Goal: Task Accomplishment & Management: Use online tool/utility

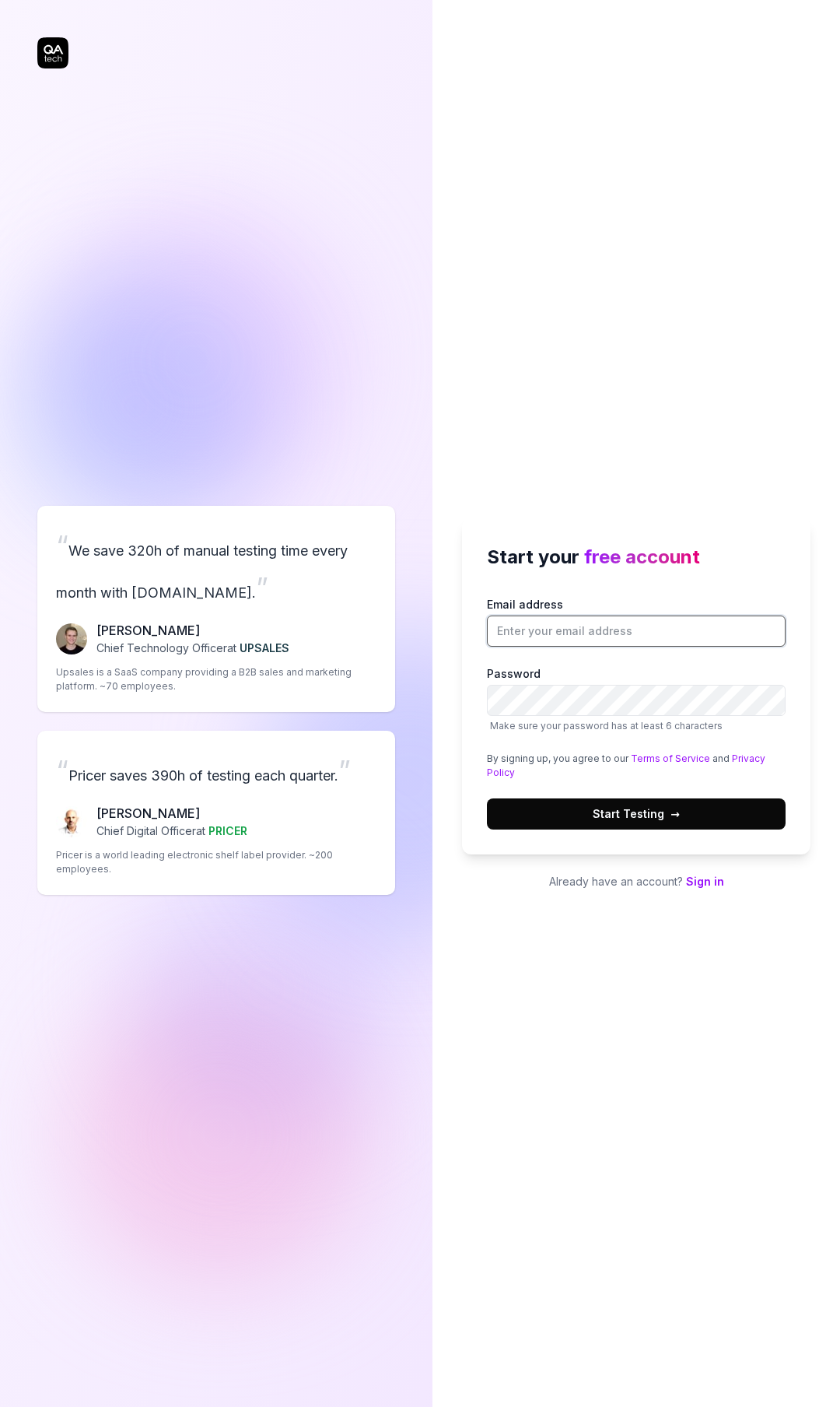
click at [506, 626] on input "Email address" at bounding box center [637, 631] width 299 height 31
type input "[EMAIL_ADDRESS][DOMAIN_NAME]"
click at [804, 785] on div "Start your free account Email address [EMAIL_ADDRESS][DOMAIN_NAME] Password Mak…" at bounding box center [636, 687] width 349 height 336
click at [655, 817] on span "Start Testing →" at bounding box center [636, 813] width 87 height 16
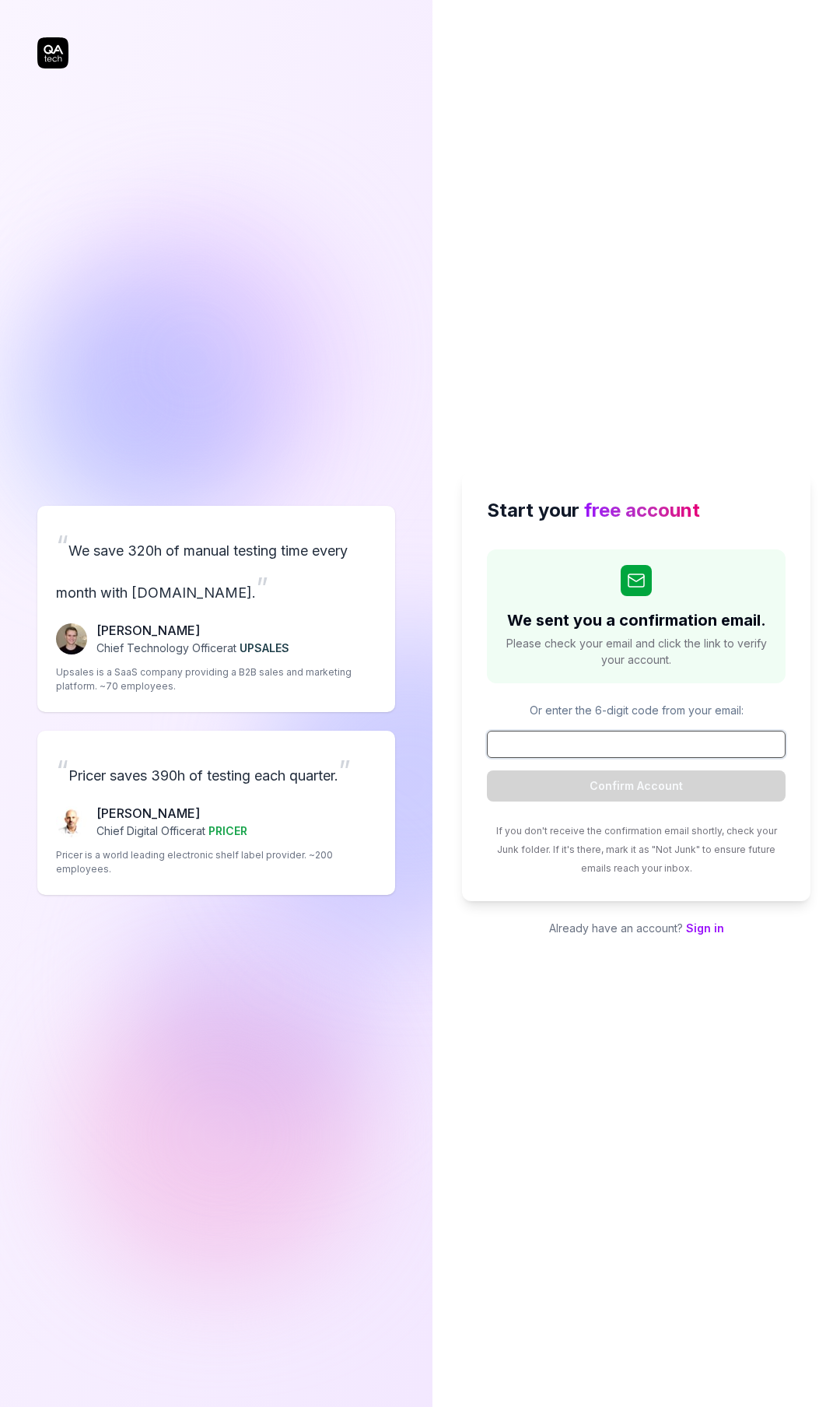
paste input "573716"
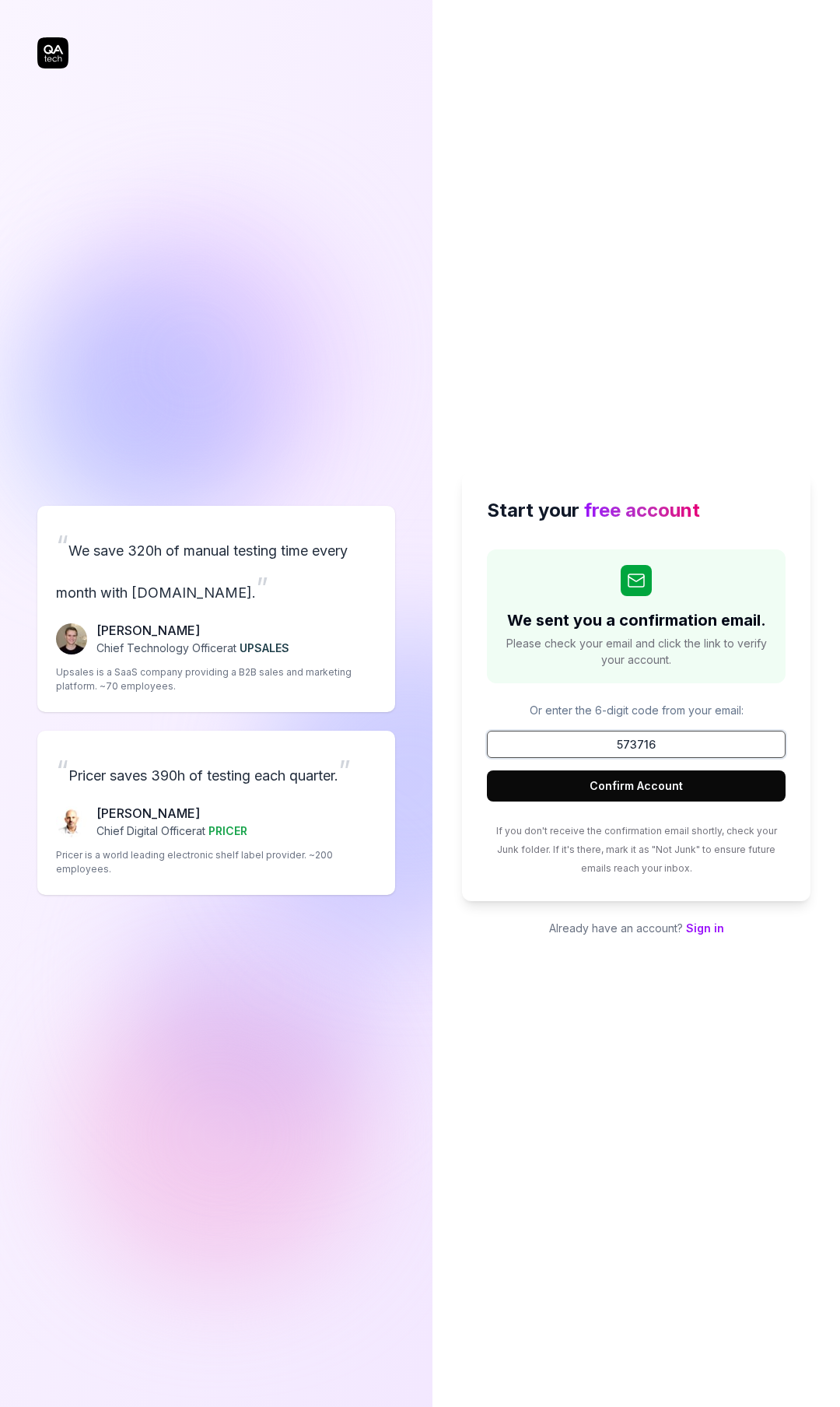
type input "573716"
click at [640, 788] on button "Confirm Account" at bounding box center [637, 785] width 299 height 31
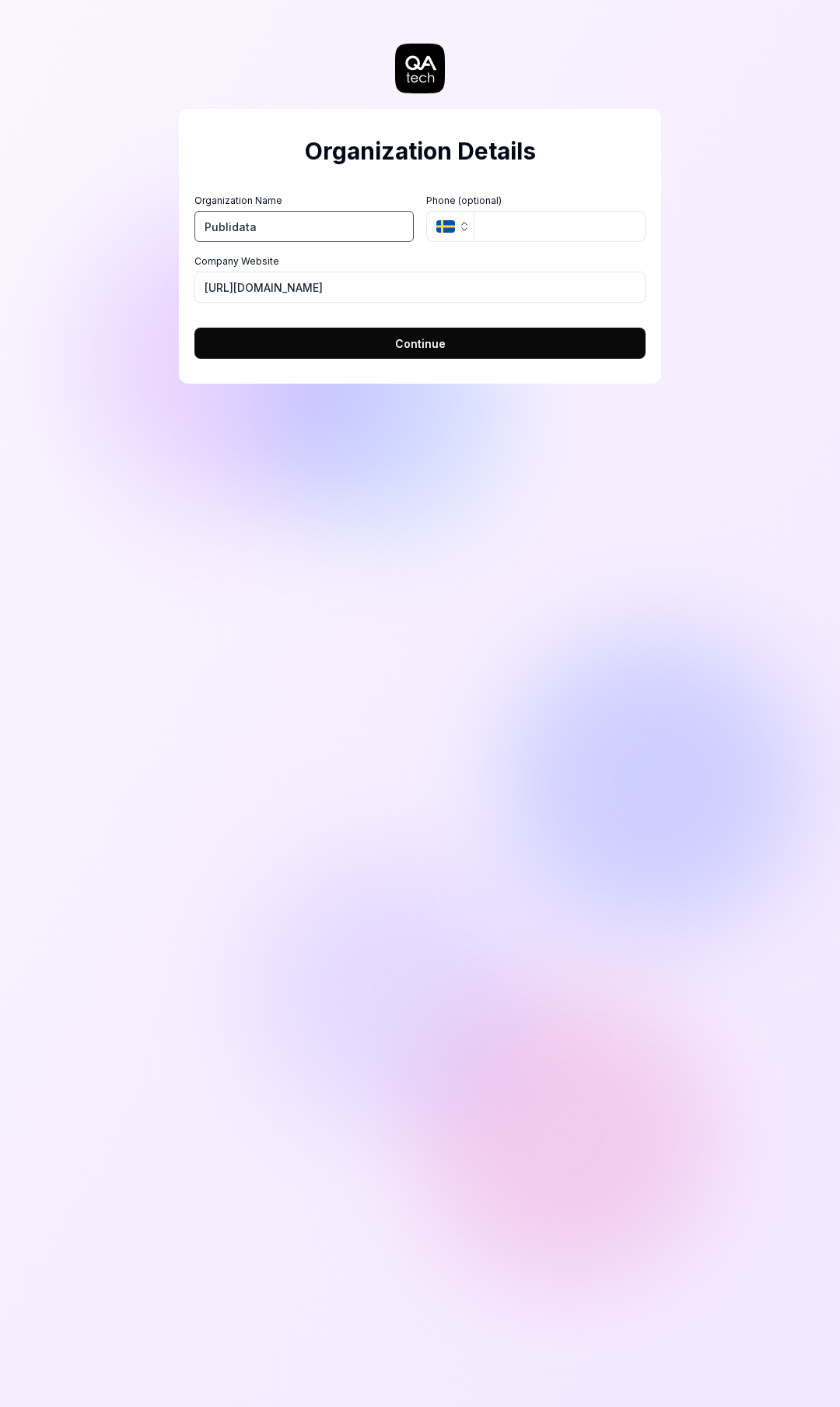
type input "Publidata"
click at [440, 231] on icon "button" at bounding box center [446, 226] width 19 height 13
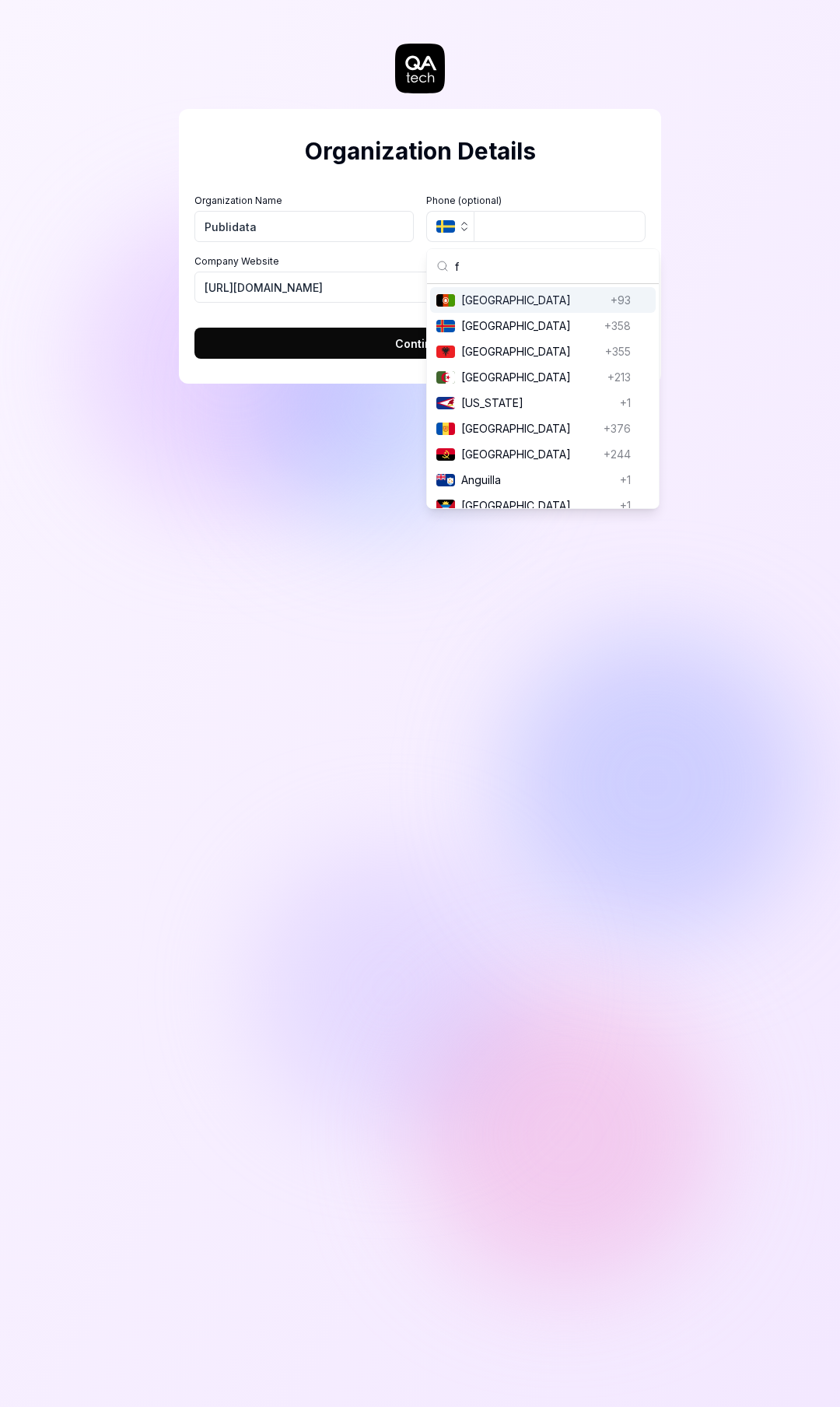
type input "fr"
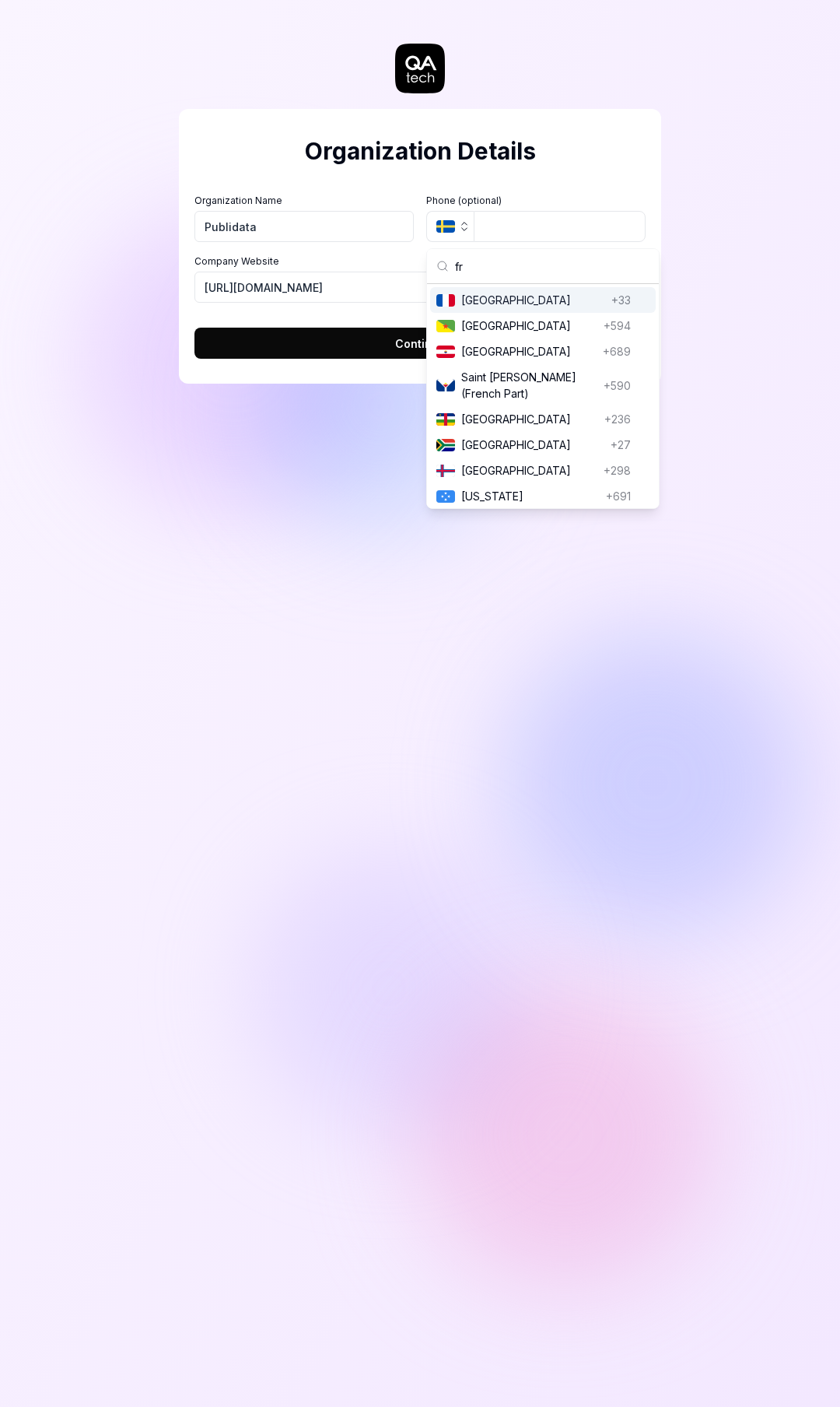
scroll to position [120, 0]
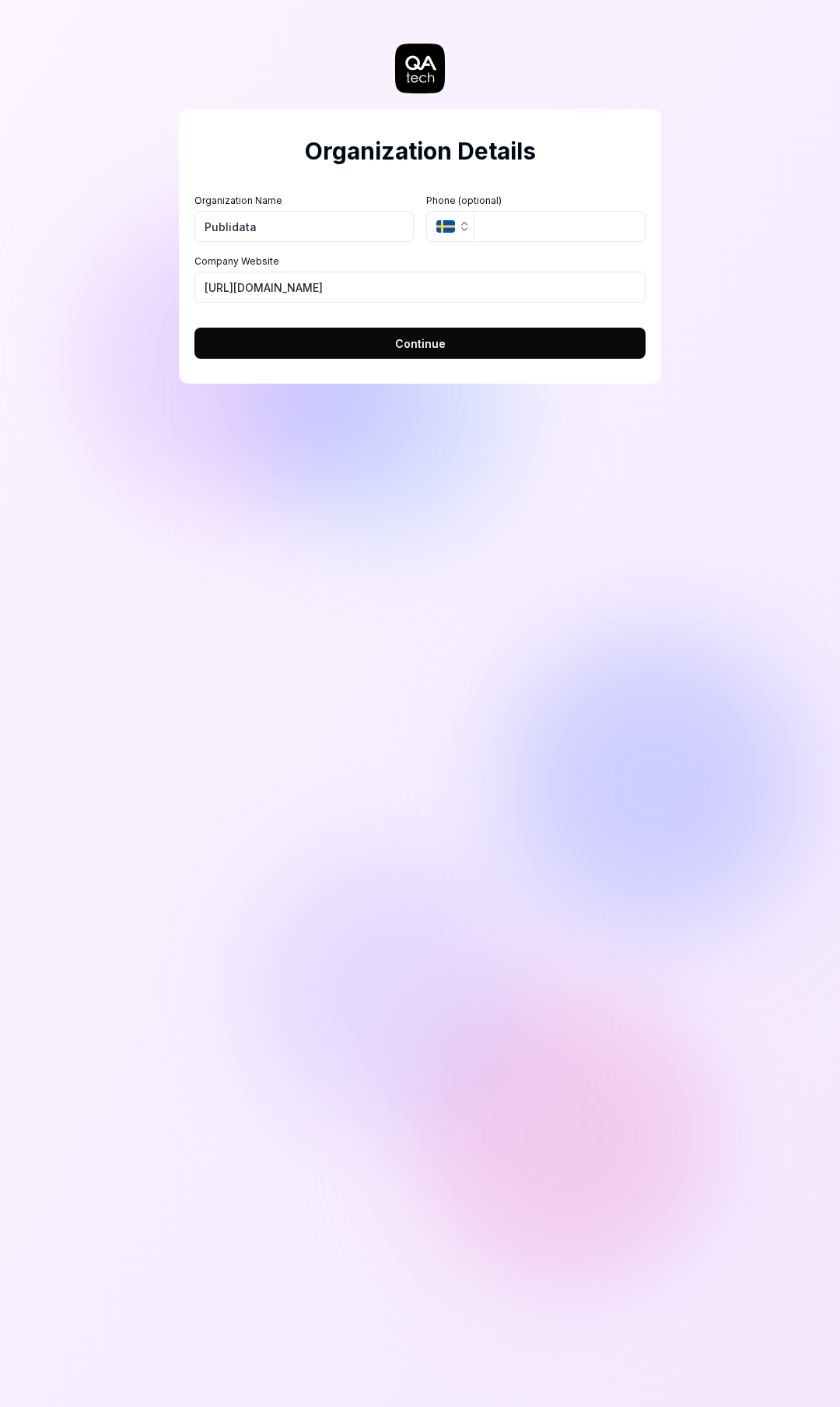
click at [324, 507] on div "Organization Details Organization Name Publidata Organization Logo (Square mini…" at bounding box center [420, 704] width 840 height 1407
click at [325, 334] on button "Continue" at bounding box center [420, 343] width 451 height 31
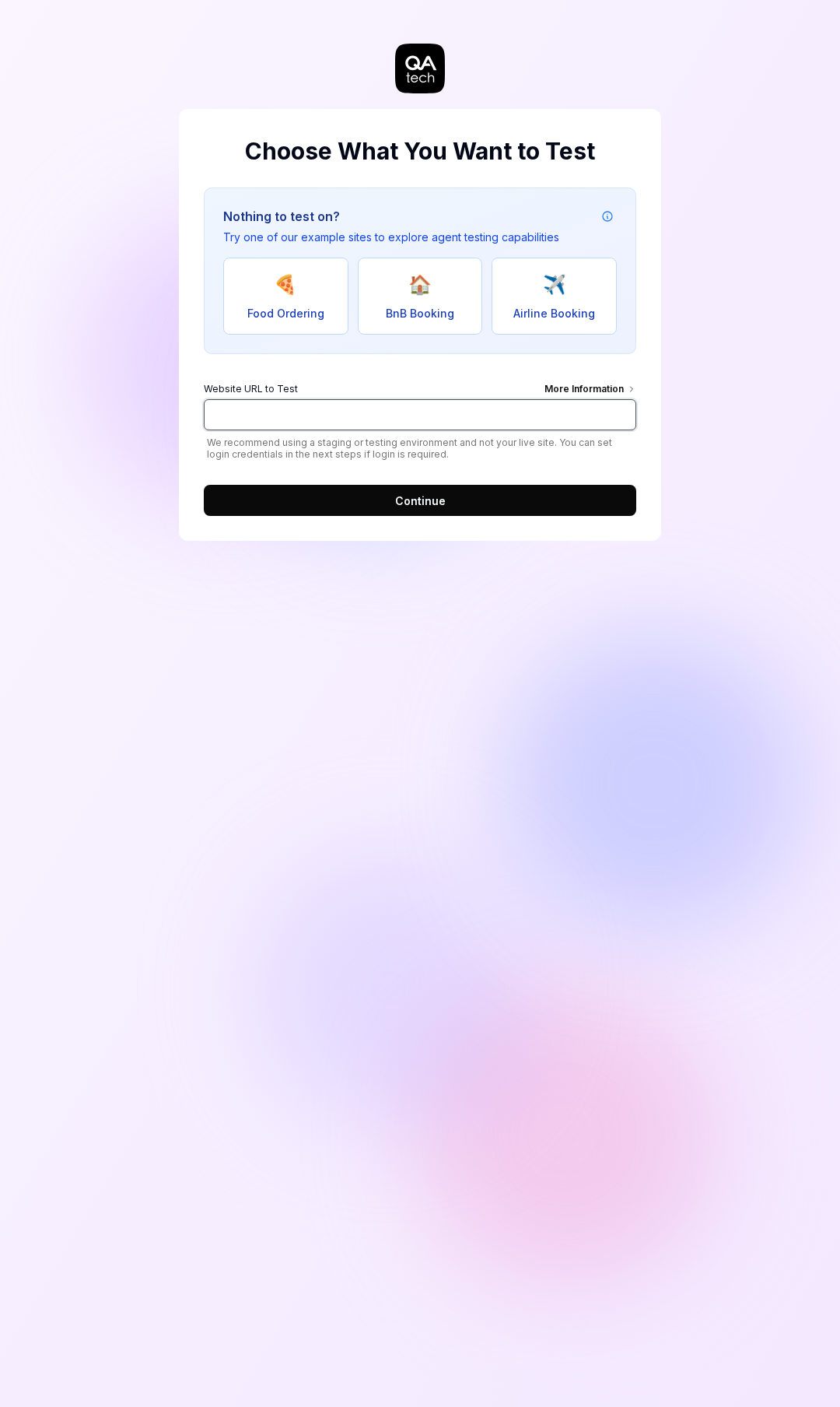
click at [443, 424] on input "Website URL to Test More Information" at bounding box center [420, 415] width 432 height 31
click at [454, 490] on button "Continue" at bounding box center [420, 500] width 432 height 31
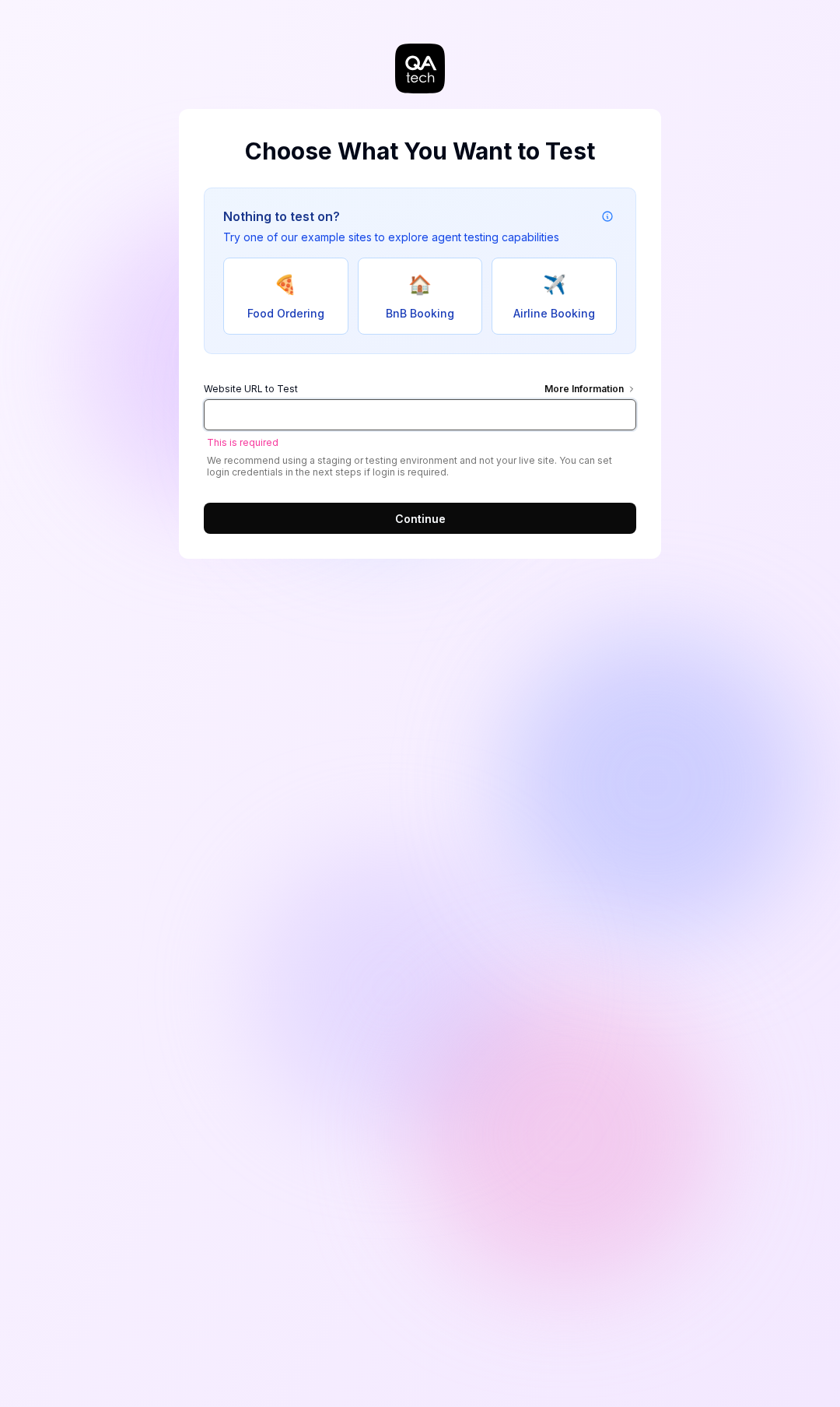
paste input "[URL][DOMAIN_NAME]"
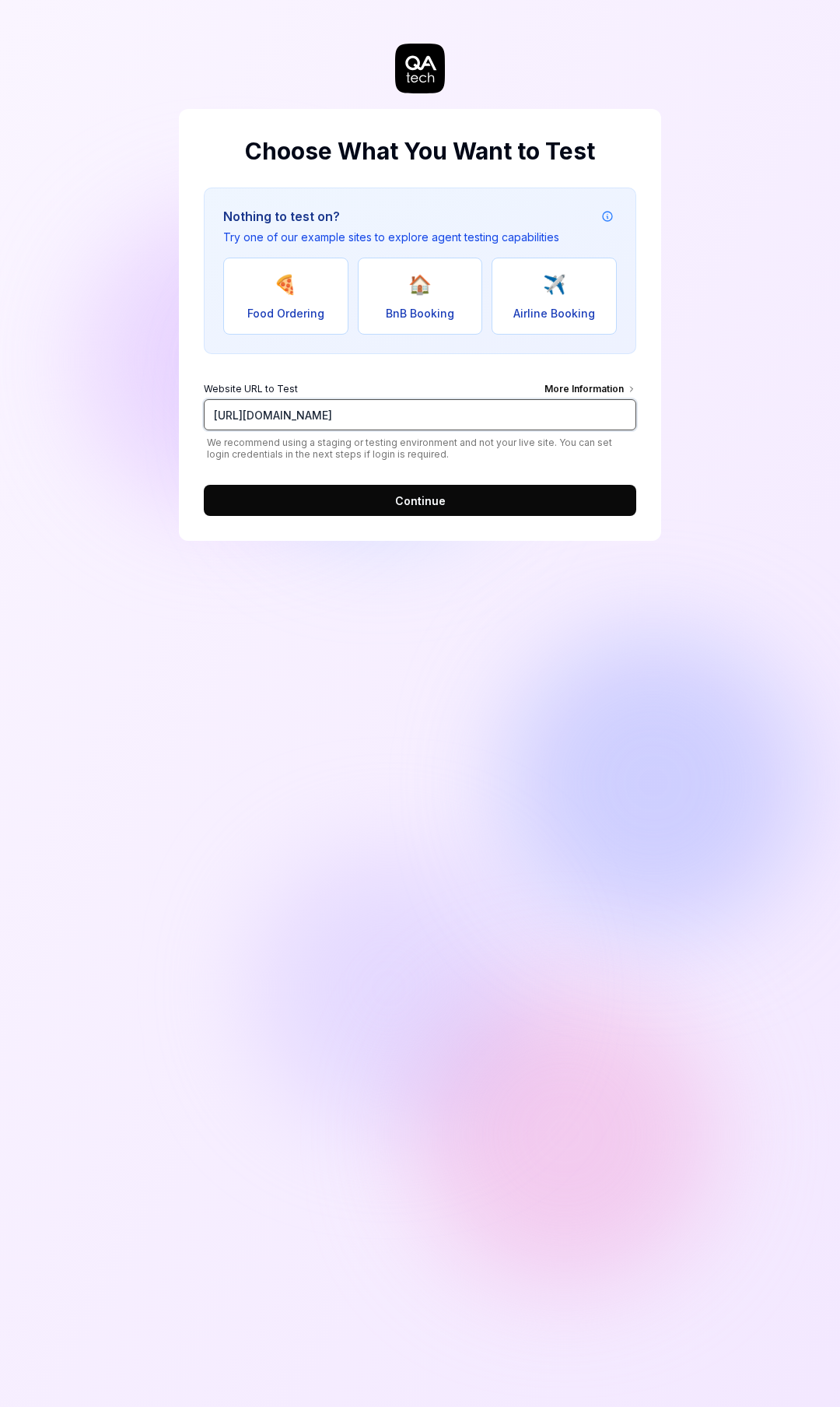
type input "[URL][DOMAIN_NAME]"
click at [420, 508] on span "Continue" at bounding box center [420, 500] width 51 height 16
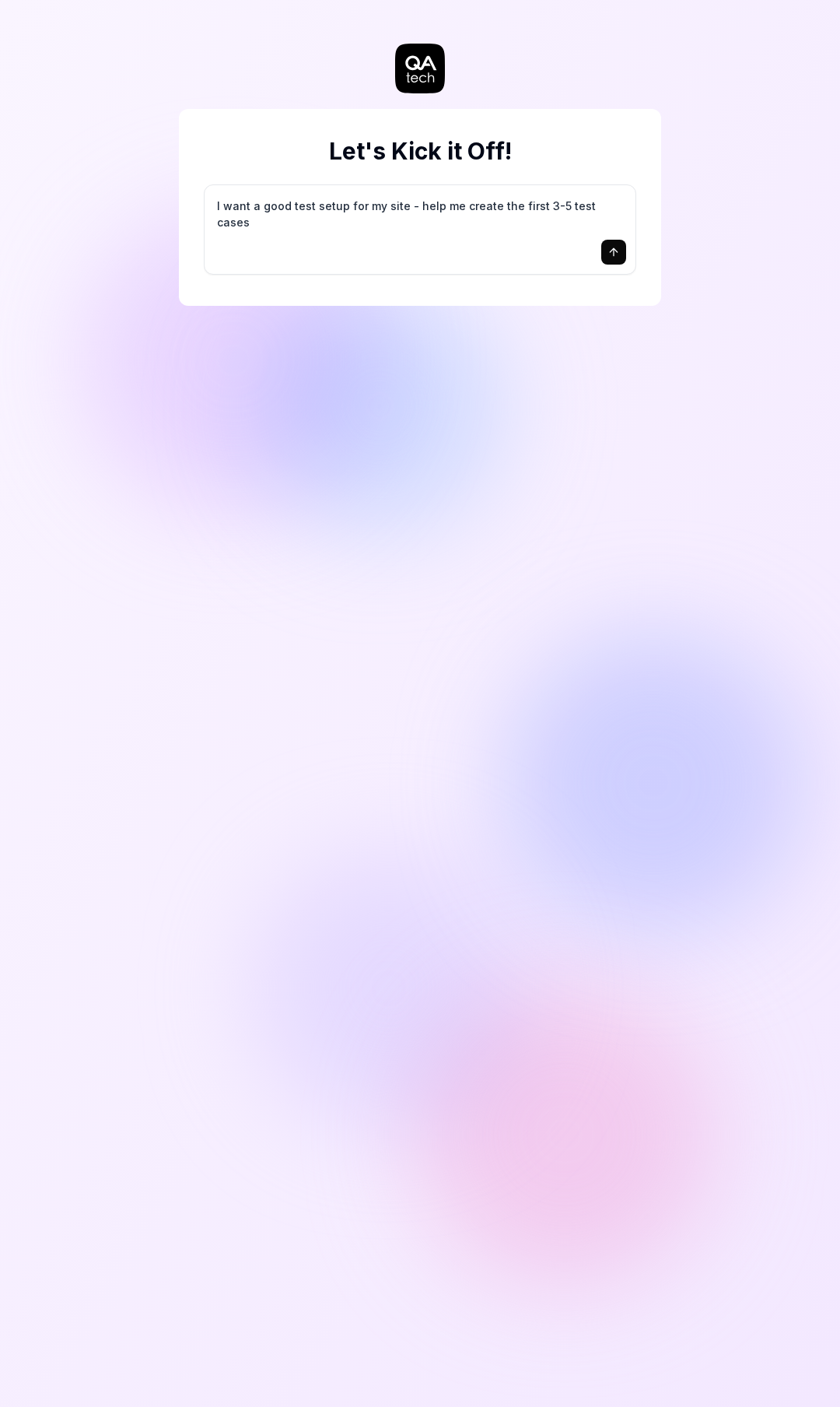
click at [370, 236] on div "I want a good test setup for my site - help me create the first 3-5 test cases" at bounding box center [420, 229] width 431 height 89
type textarea "I want a good test setup for my site - help me create the first test that shoul…"
click at [610, 251] on icon "submit" at bounding box center [614, 252] width 13 height 13
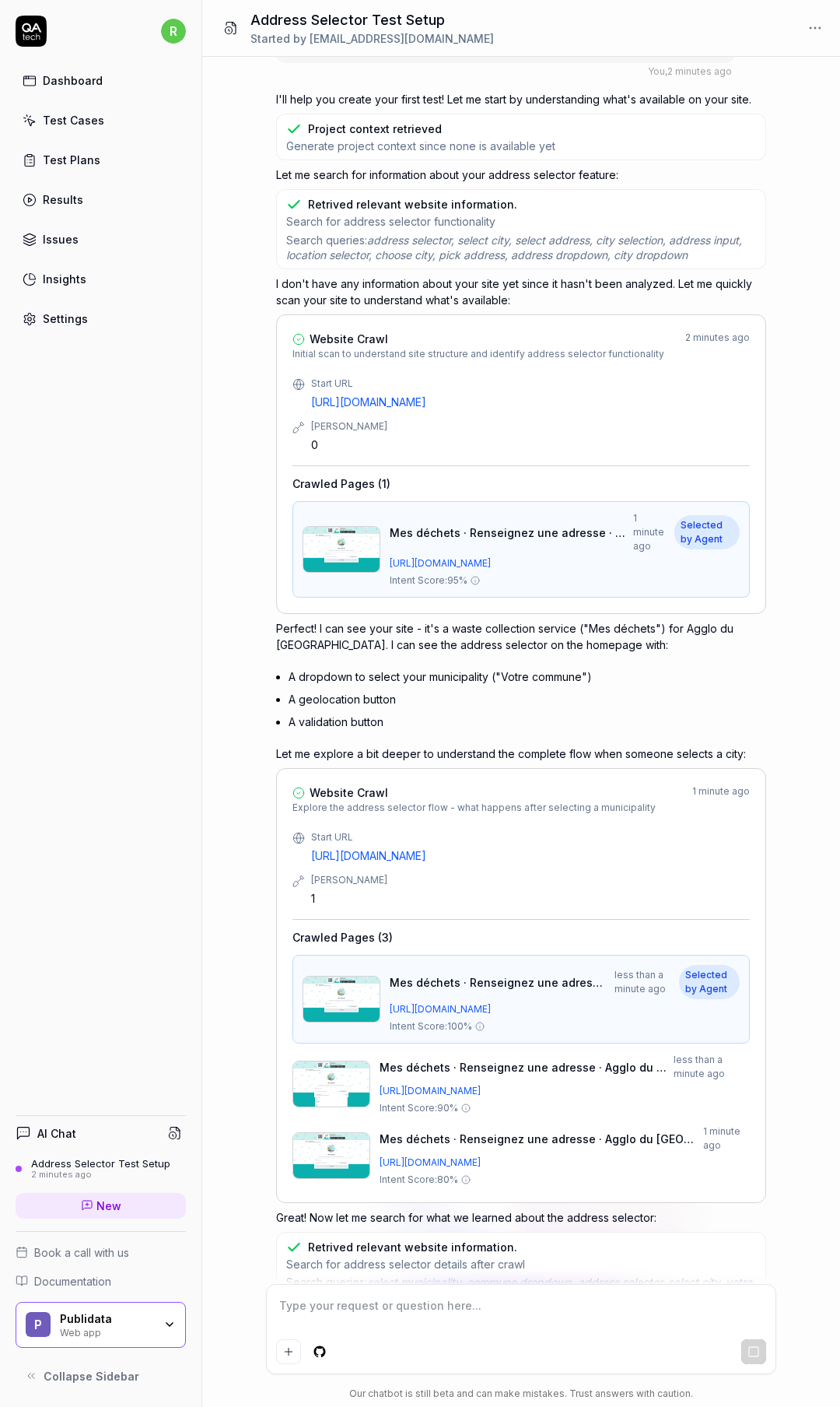
scroll to position [111, 0]
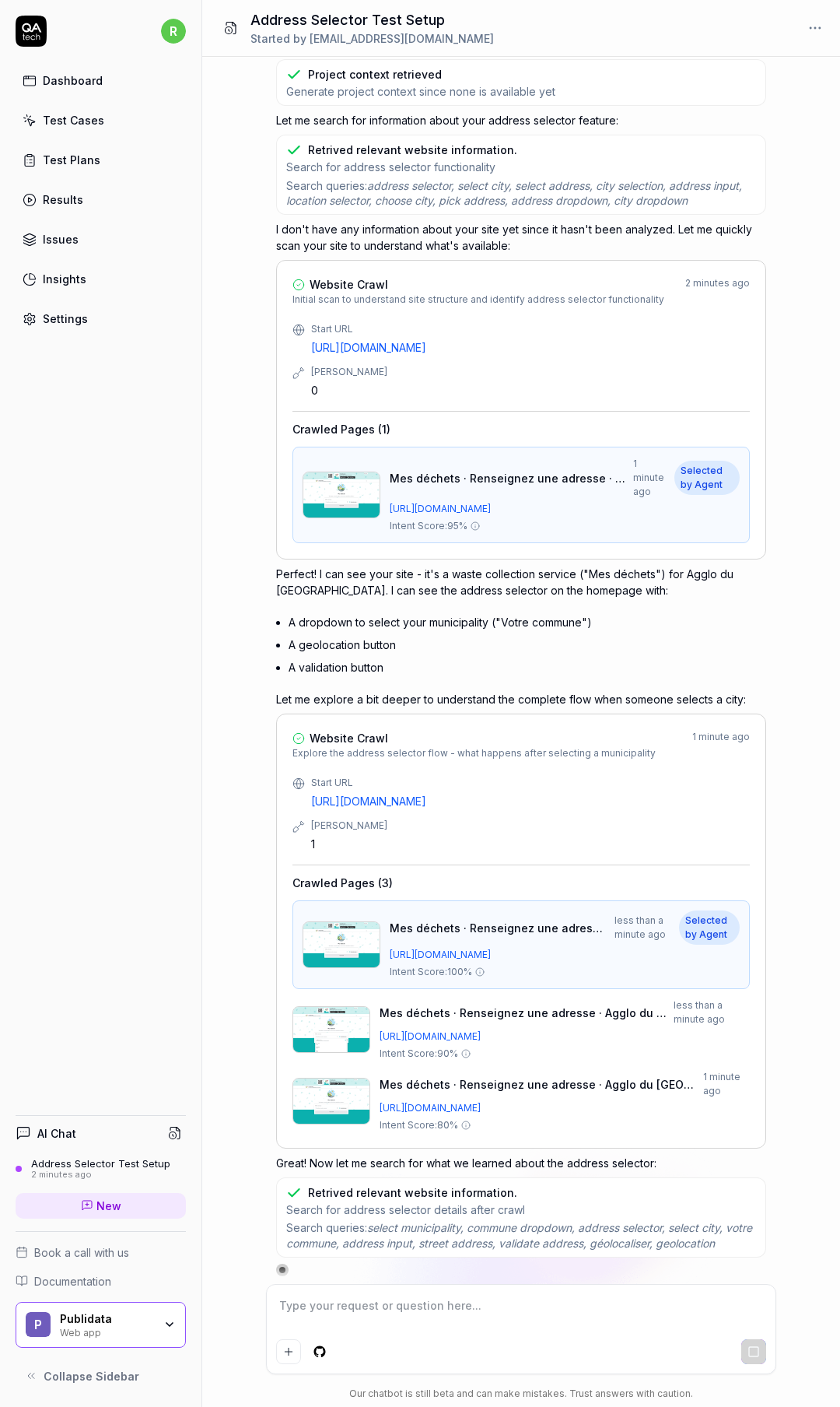
click at [331, 1027] on img at bounding box center [332, 1029] width 78 height 46
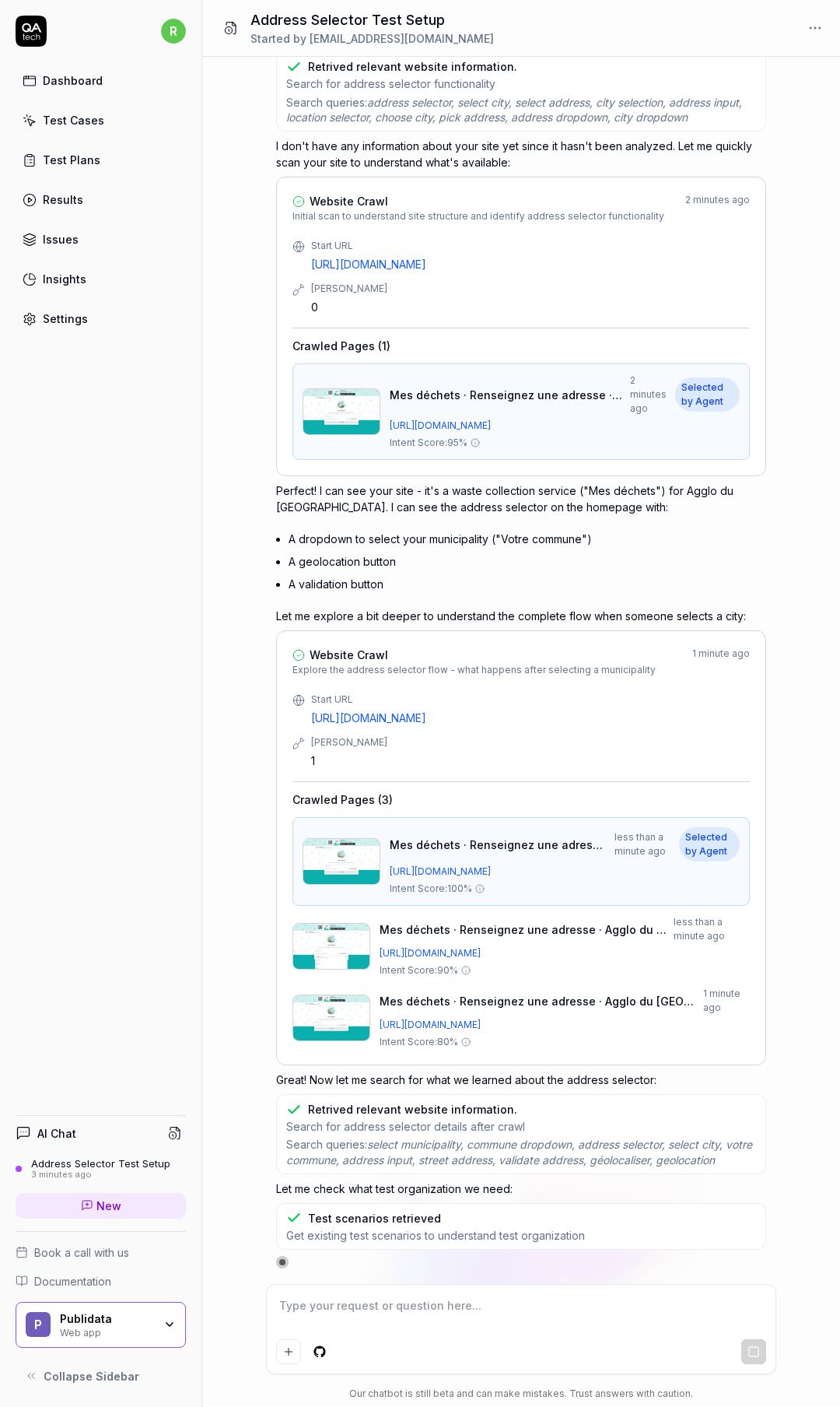
click at [332, 1003] on img at bounding box center [332, 1018] width 78 height 46
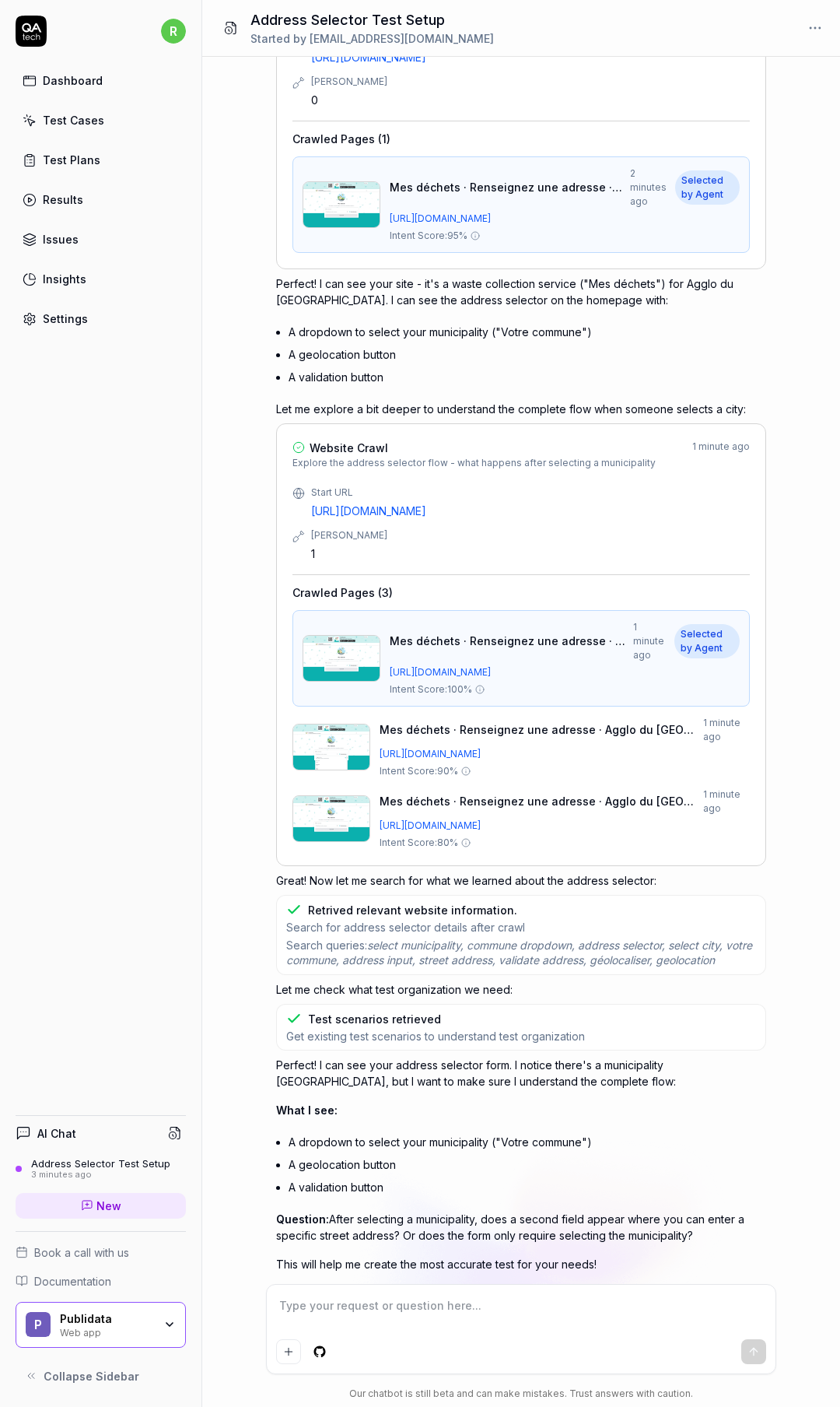
scroll to position [291, 0]
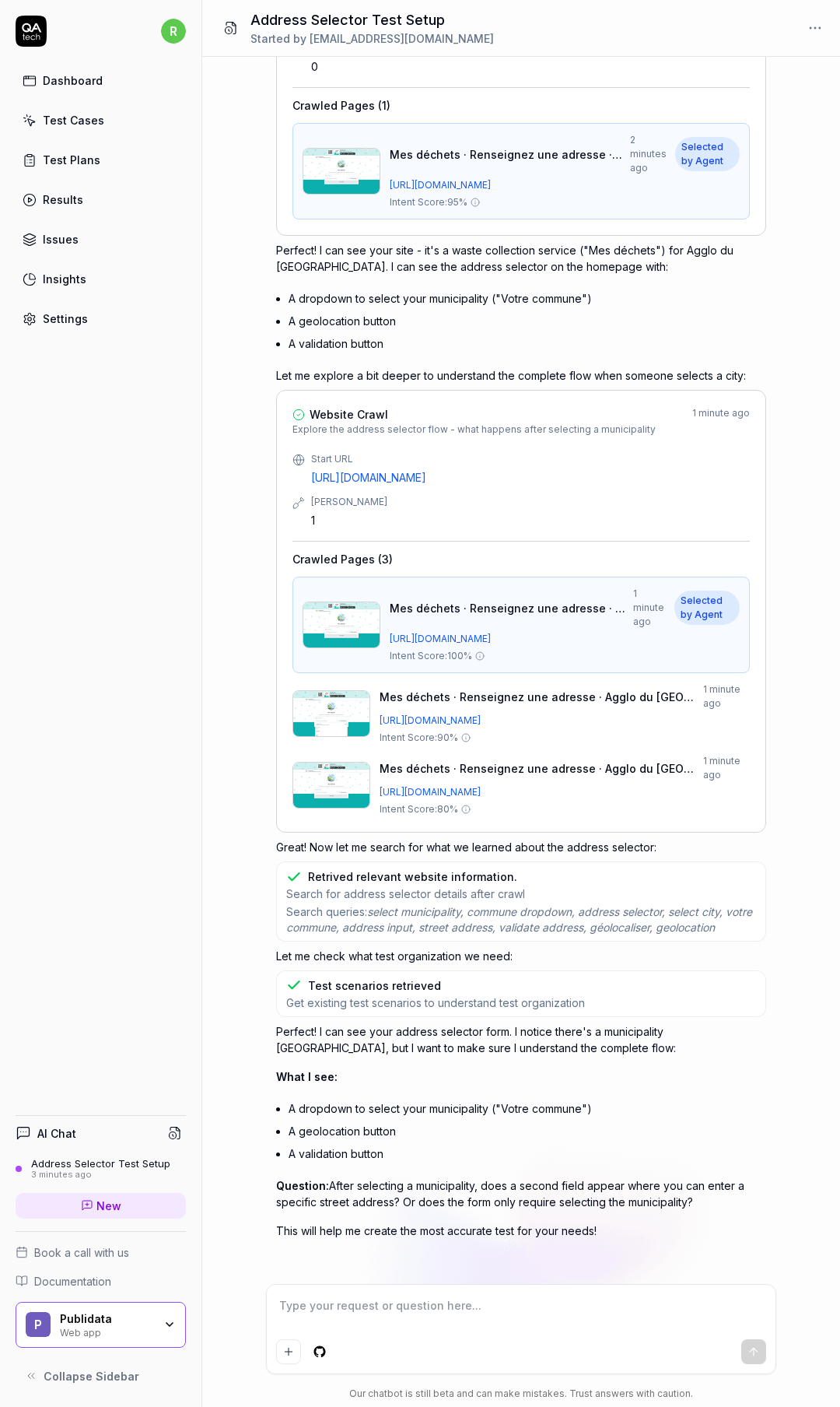
click at [479, 1316] on textarea at bounding box center [521, 1314] width 490 height 39
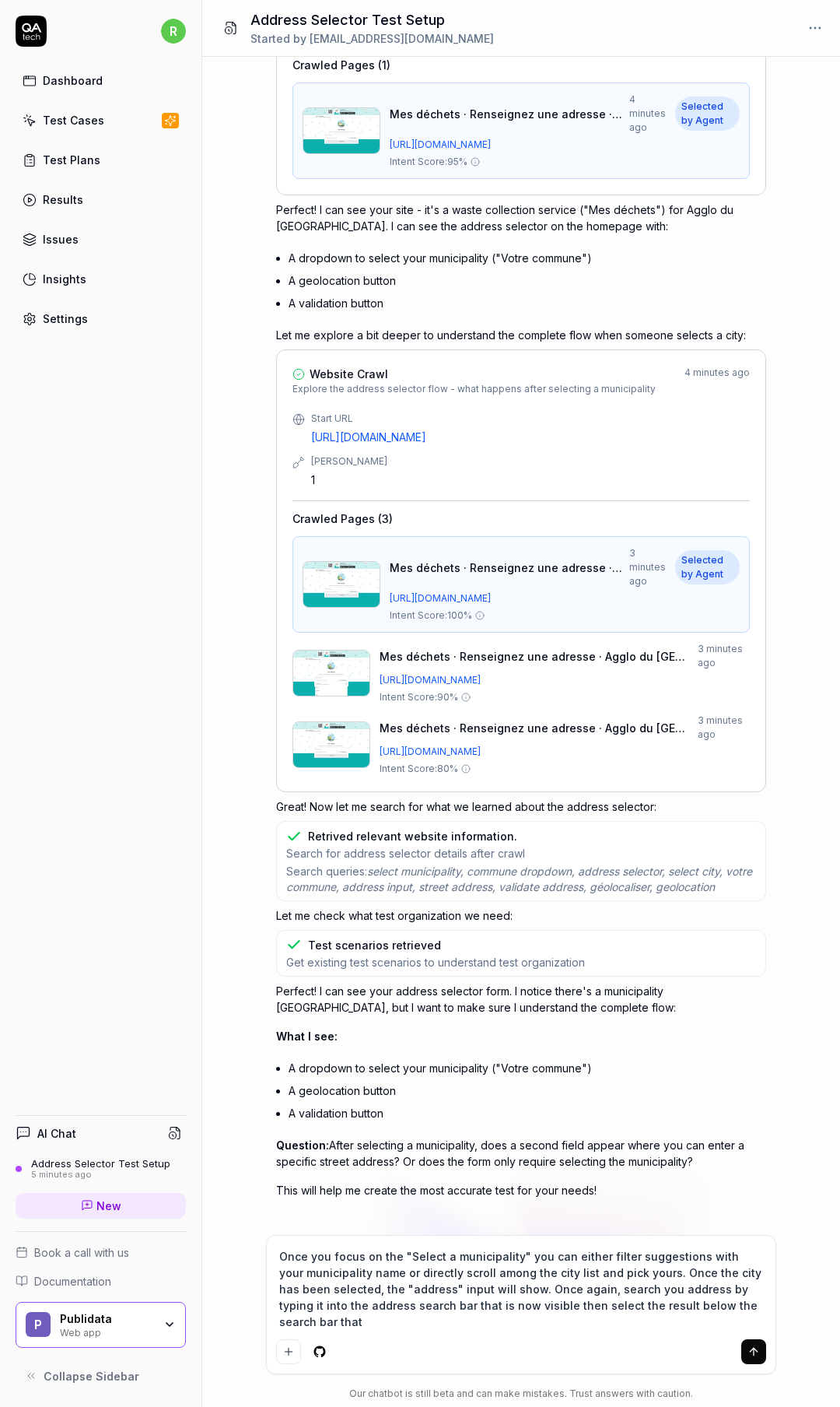
scroll to position [347, 0]
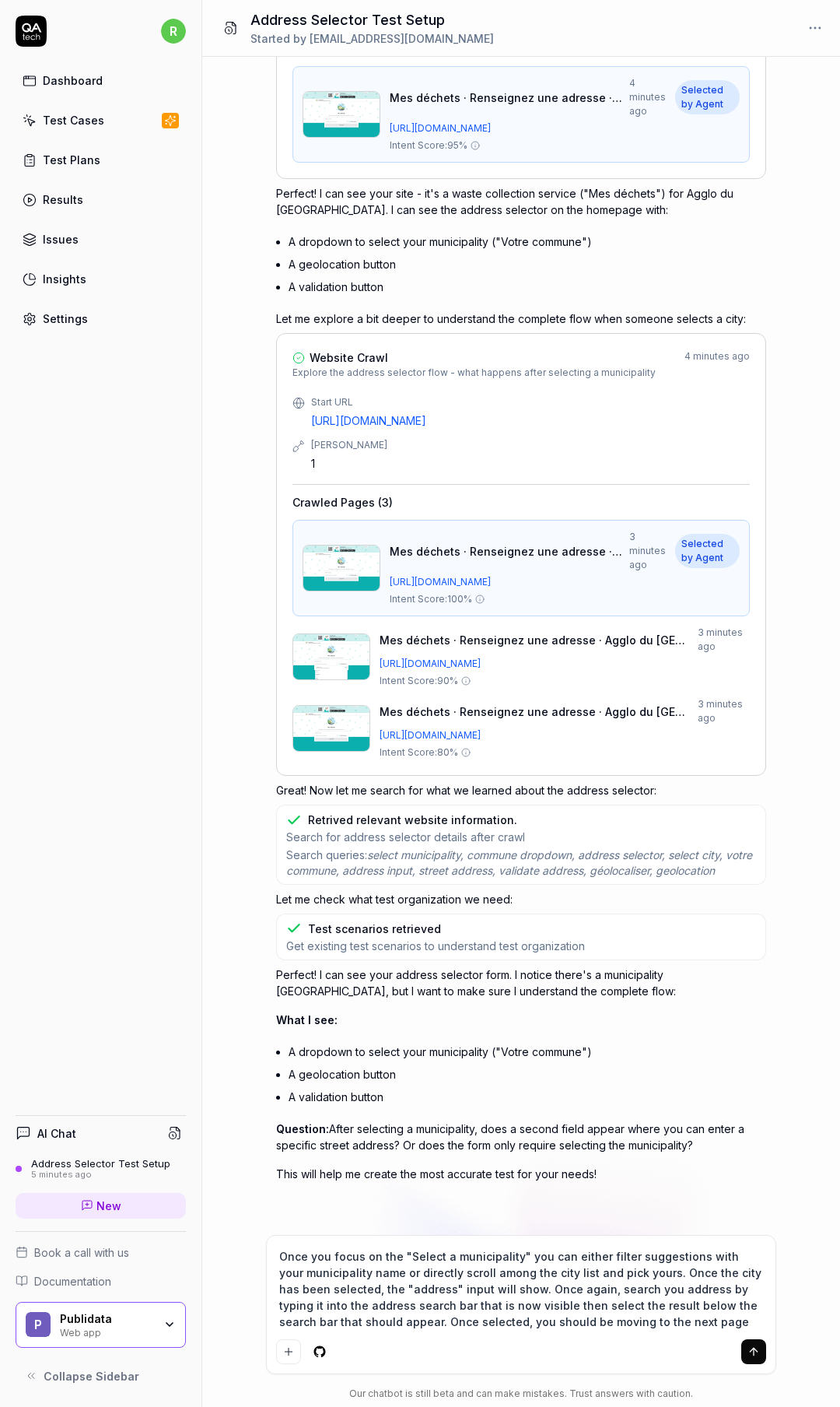
type textarea "Once you focus on the "Select a municipality" you can either filter suggestions…"
click at [755, 1344] on button "submit" at bounding box center [753, 1351] width 24 height 24
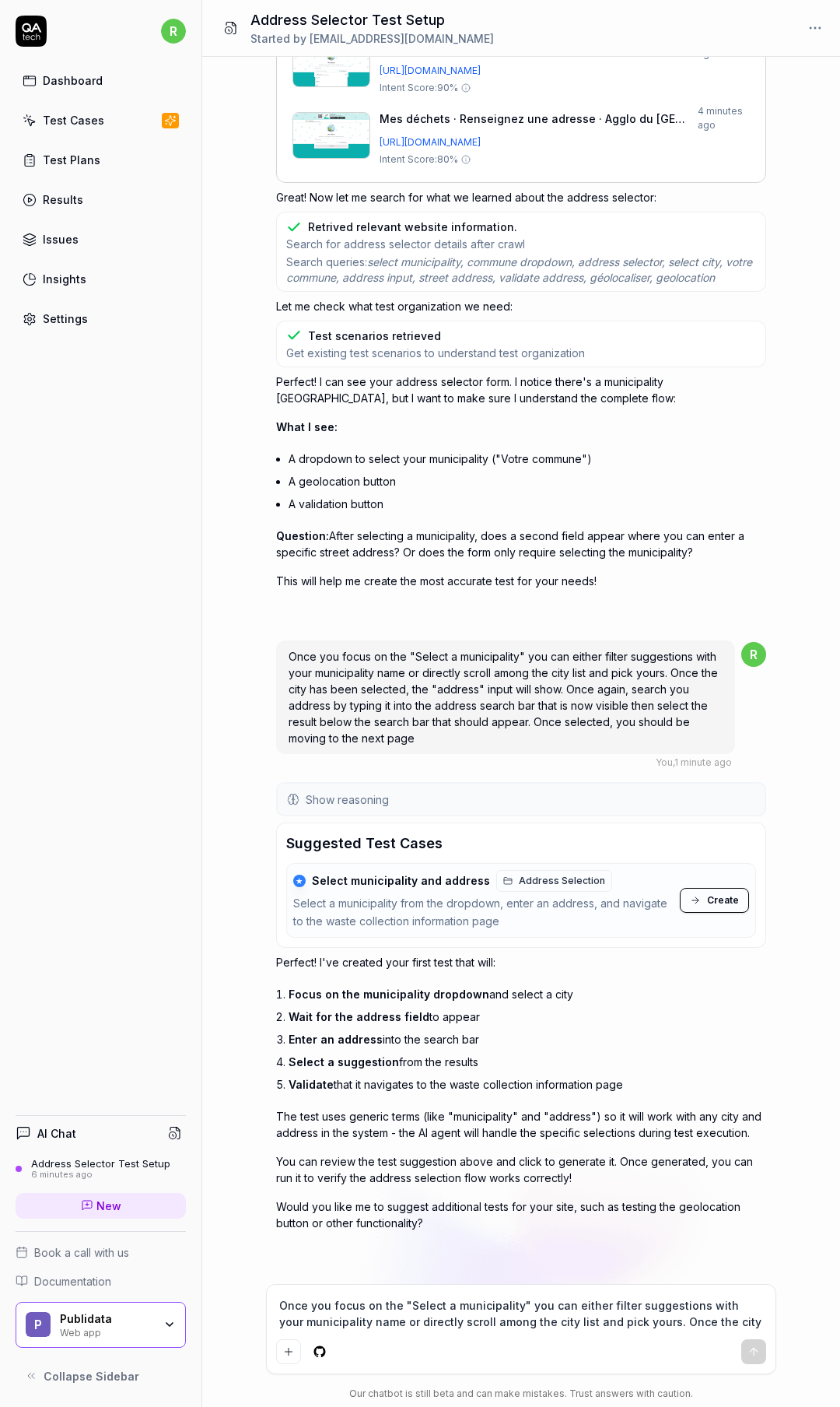
scroll to position [940, 0]
click at [660, 916] on div "Select a municipality from the dropdown, enter an address, and navigate to the …" at bounding box center [483, 913] width 381 height 35
click at [726, 891] on button "Create" at bounding box center [714, 899] width 69 height 24
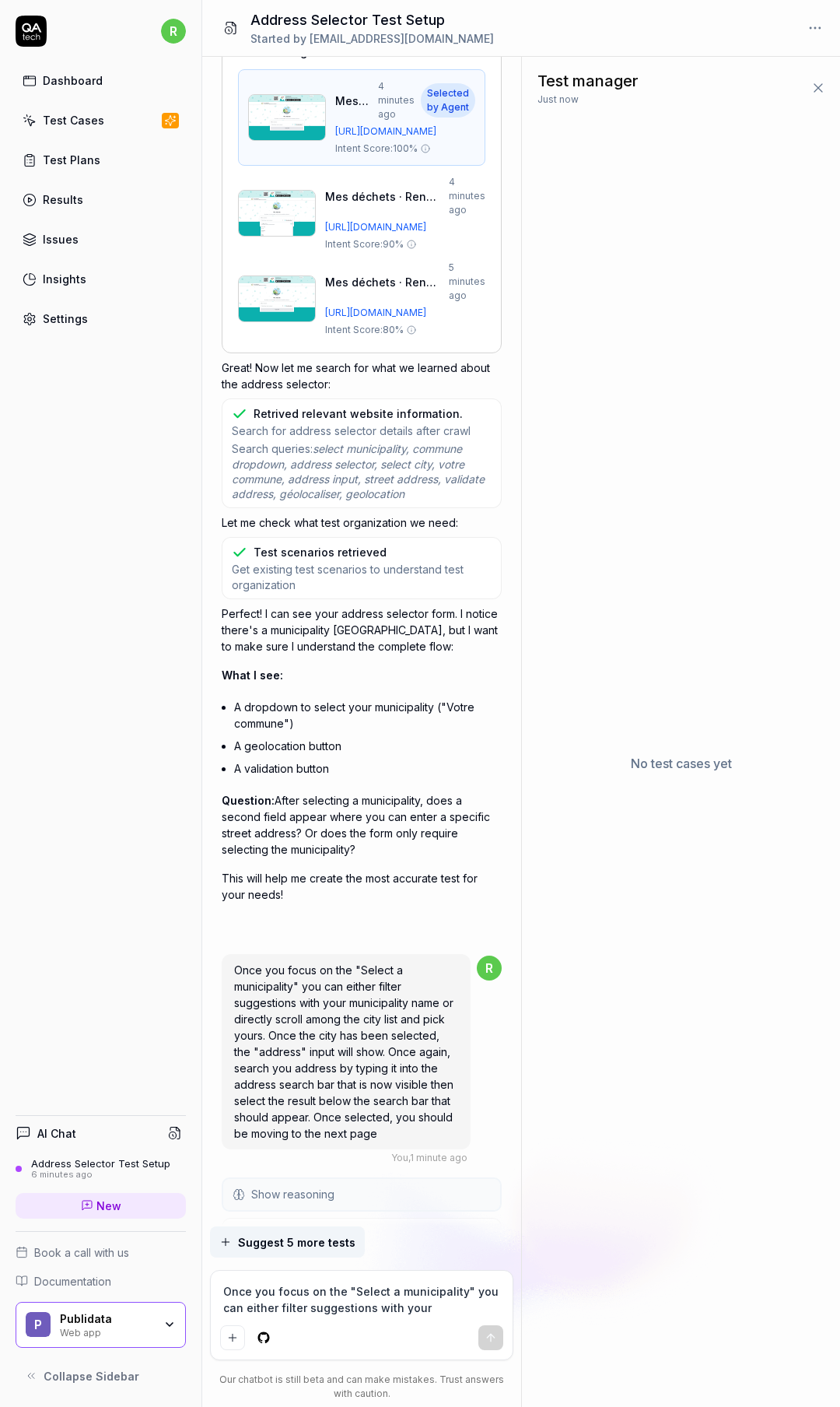
scroll to position [1557, 0]
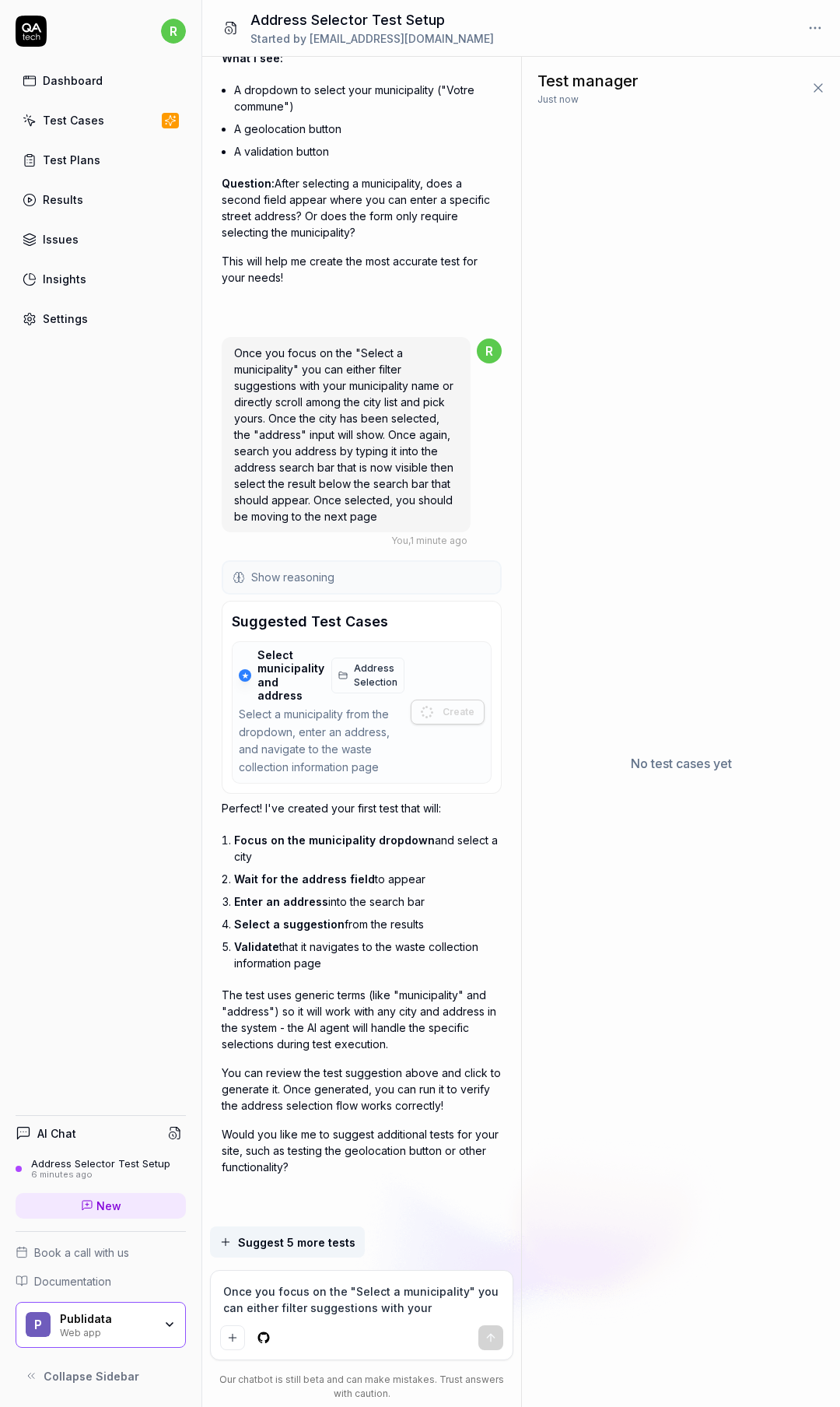
click at [84, 123] on div "Test Cases" at bounding box center [73, 120] width 62 height 16
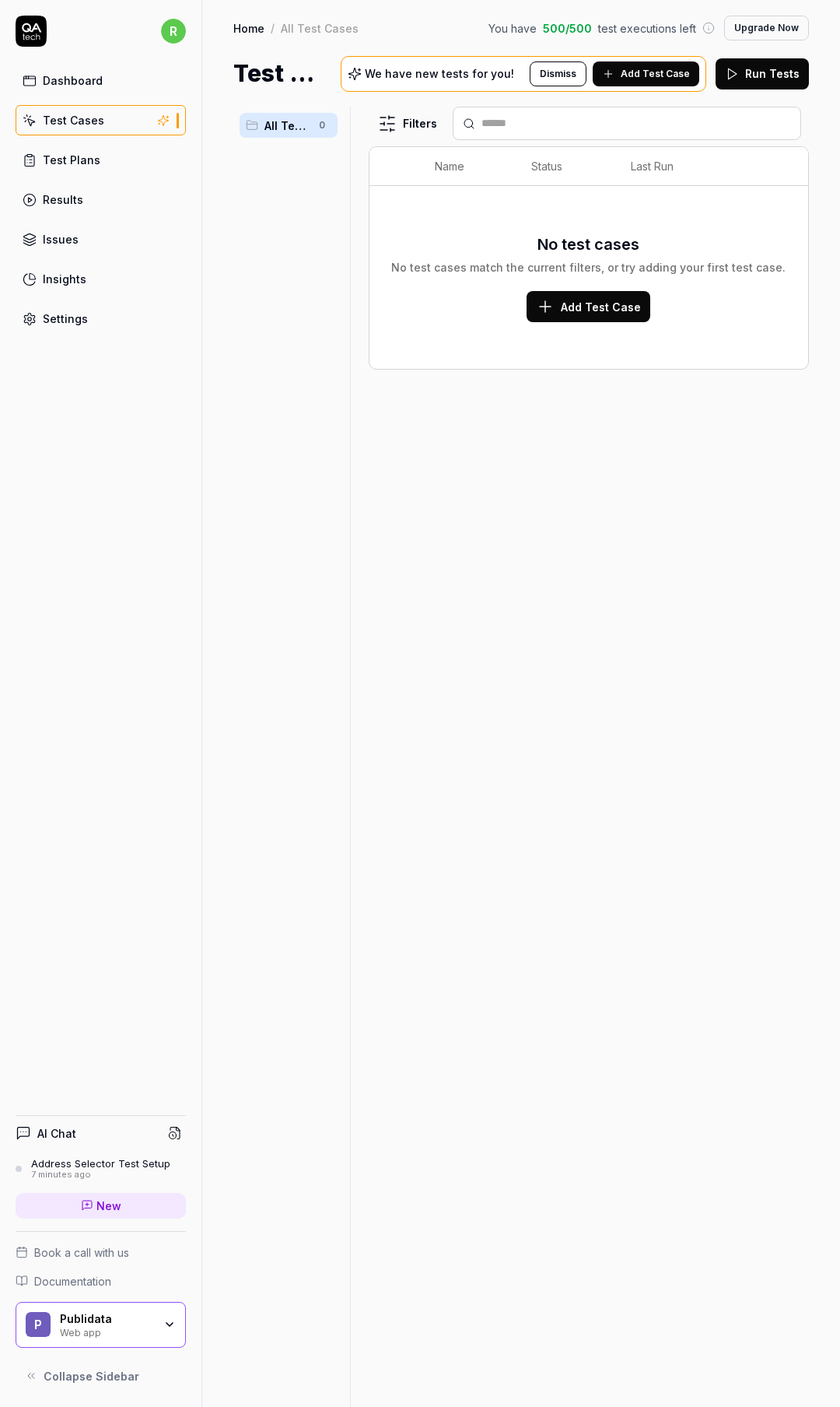
click at [483, 280] on div "No test cases No test cases match the current filters, or try adding your first…" at bounding box center [588, 278] width 408 height 90
click at [75, 76] on div "Dashboard" at bounding box center [73, 80] width 60 height 16
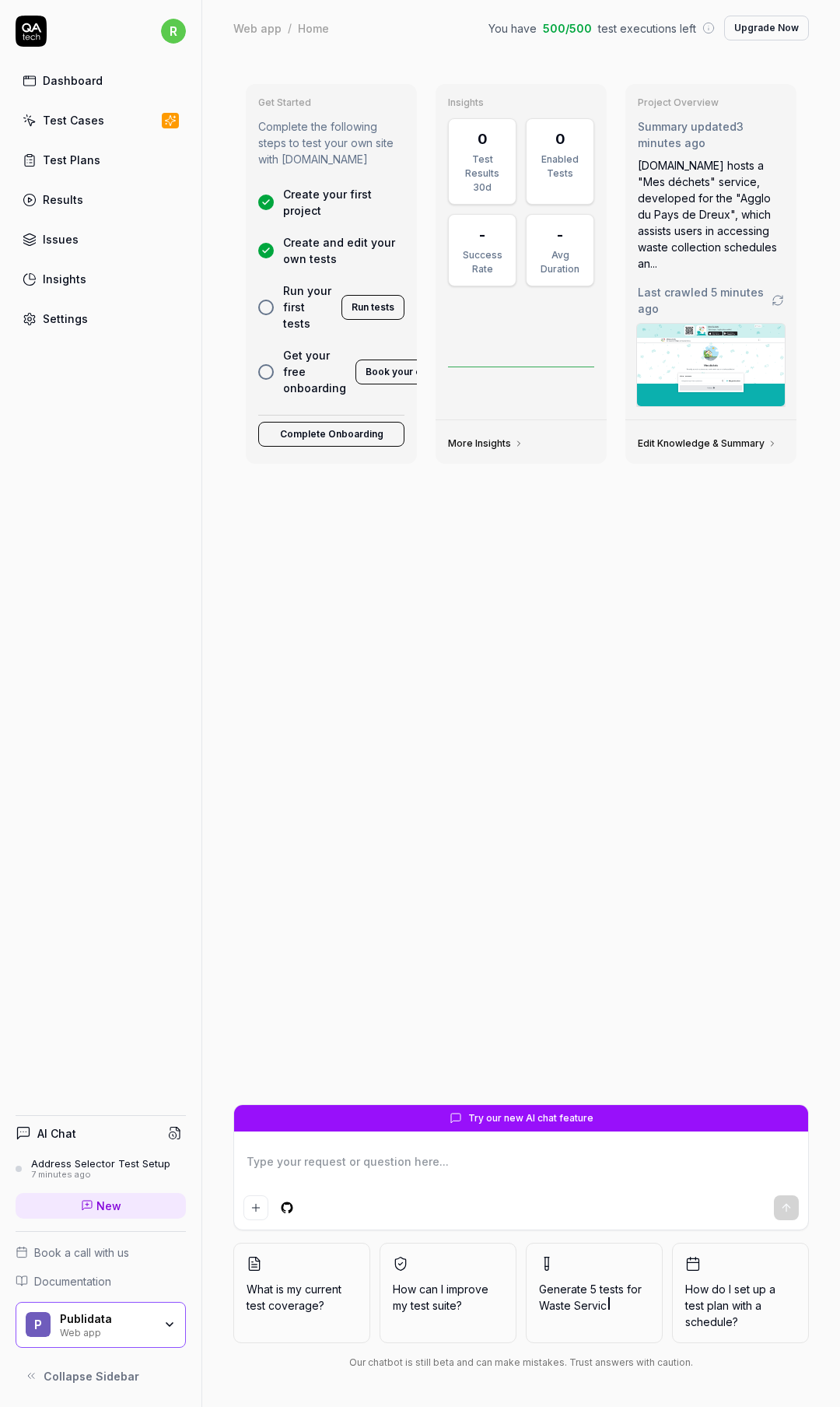
click at [371, 296] on button "Run tests" at bounding box center [373, 307] width 63 height 24
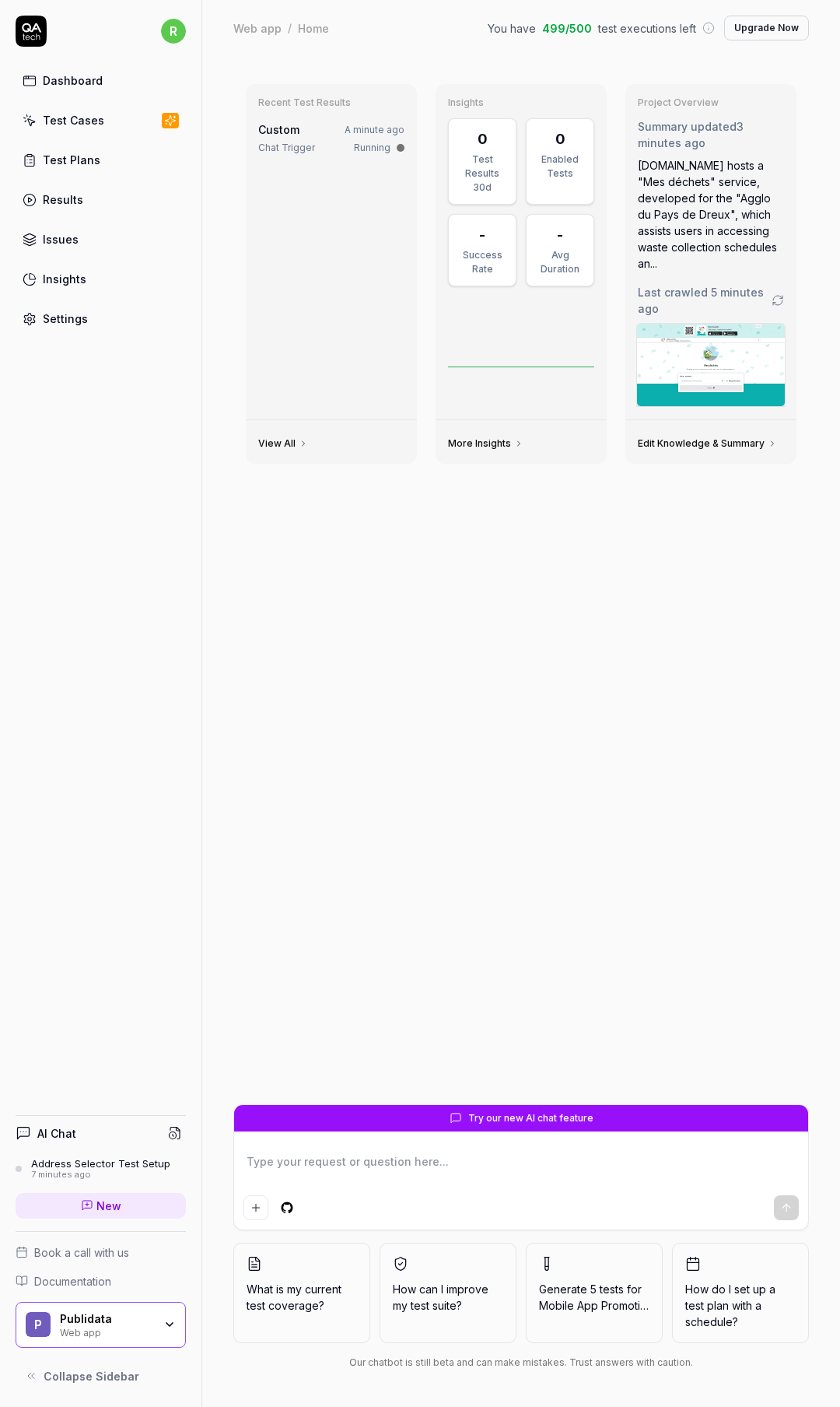
click at [73, 117] on div "Test Cases" at bounding box center [73, 120] width 62 height 16
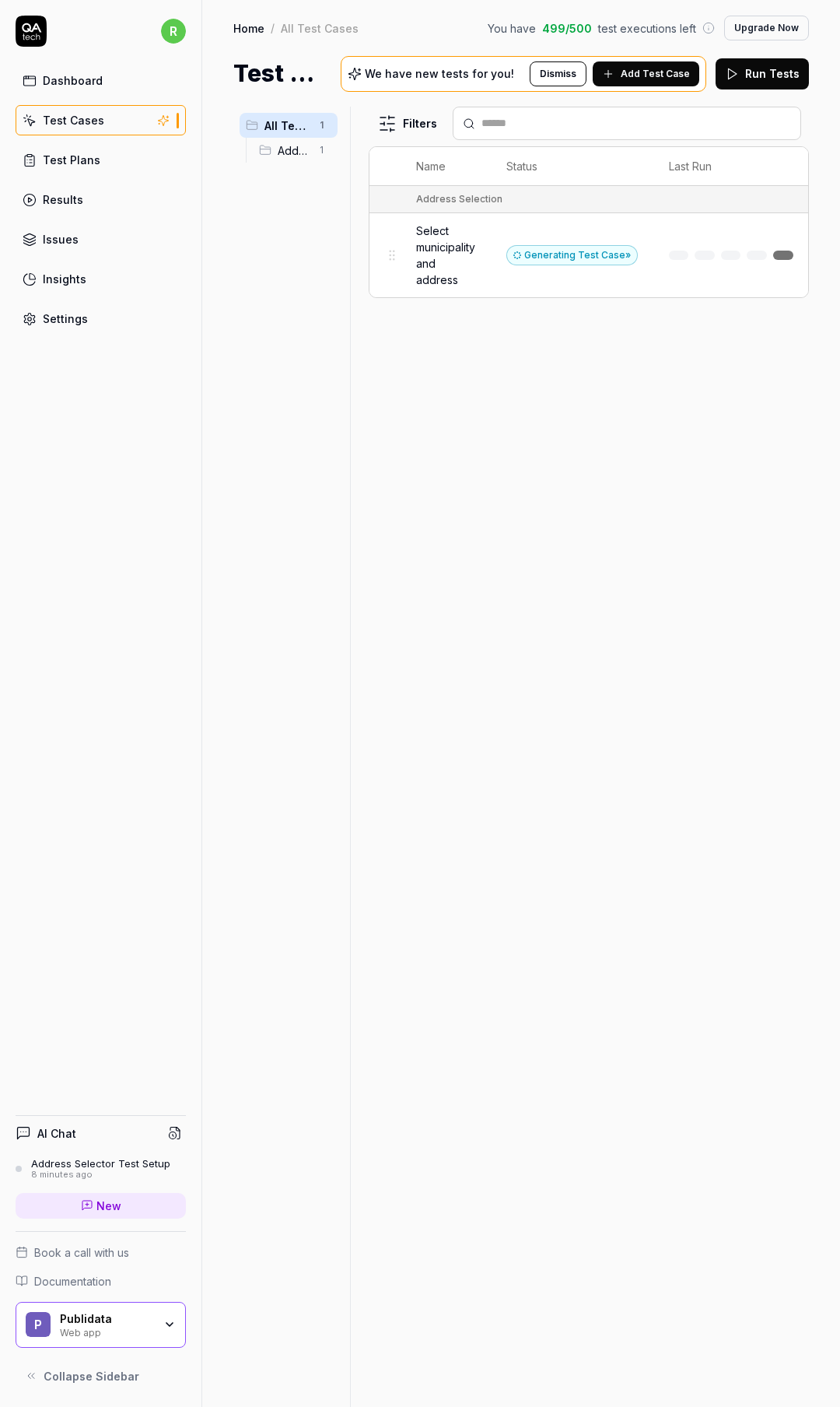
click at [458, 262] on span "Select municipality and address" at bounding box center [446, 255] width 59 height 65
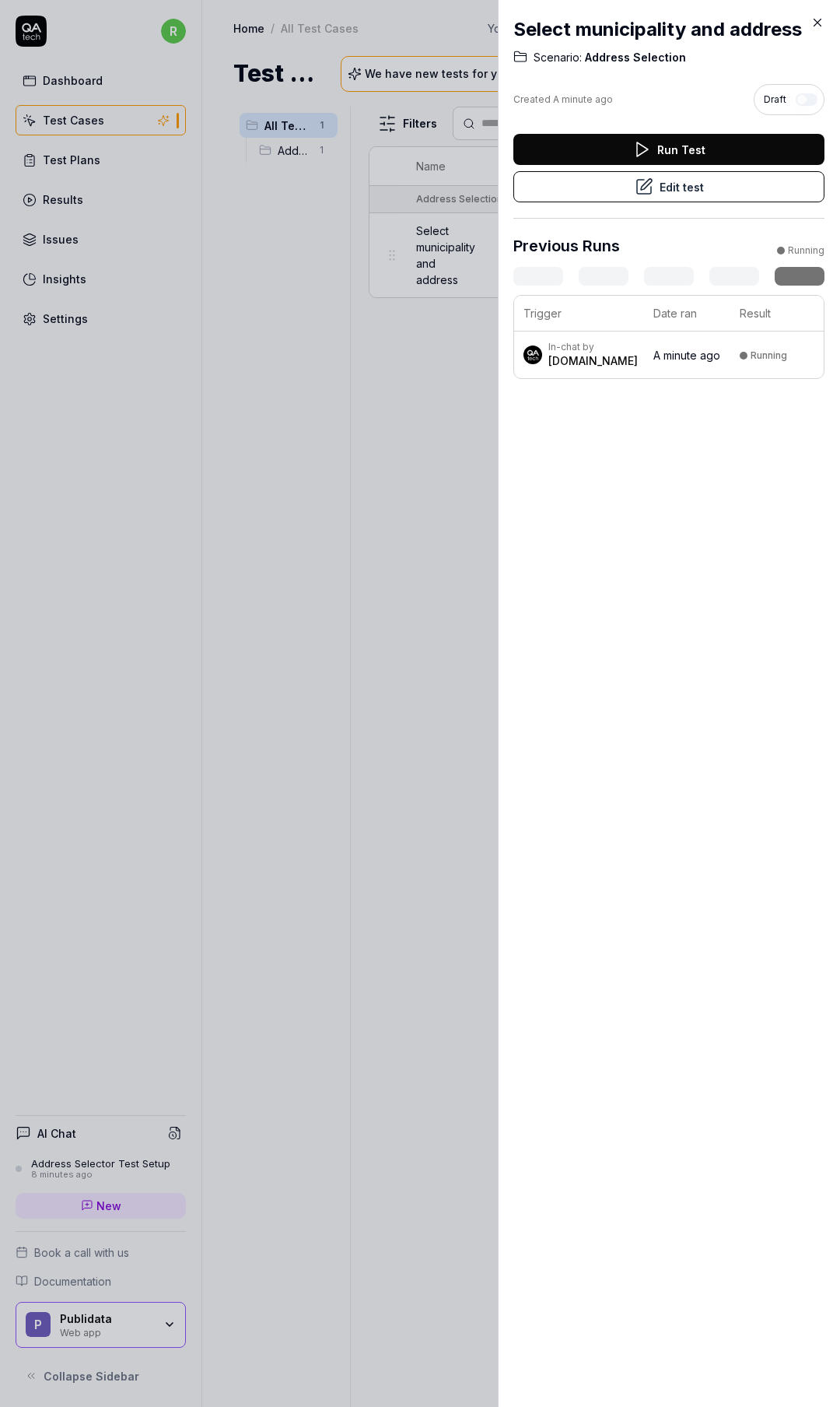
click at [644, 359] on td "A minute ago" at bounding box center [687, 355] width 86 height 46
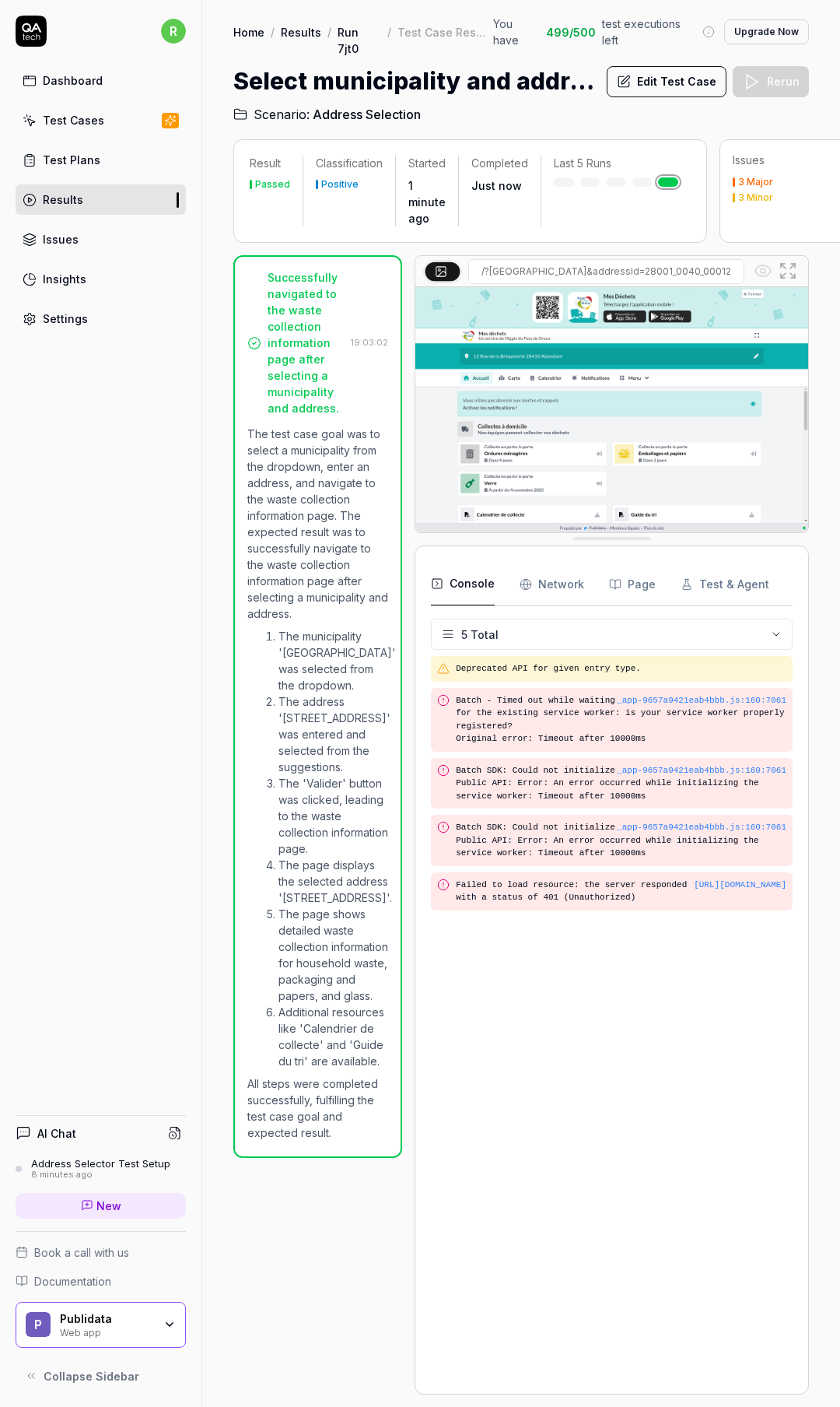
click at [795, 262] on icon at bounding box center [788, 271] width 19 height 19
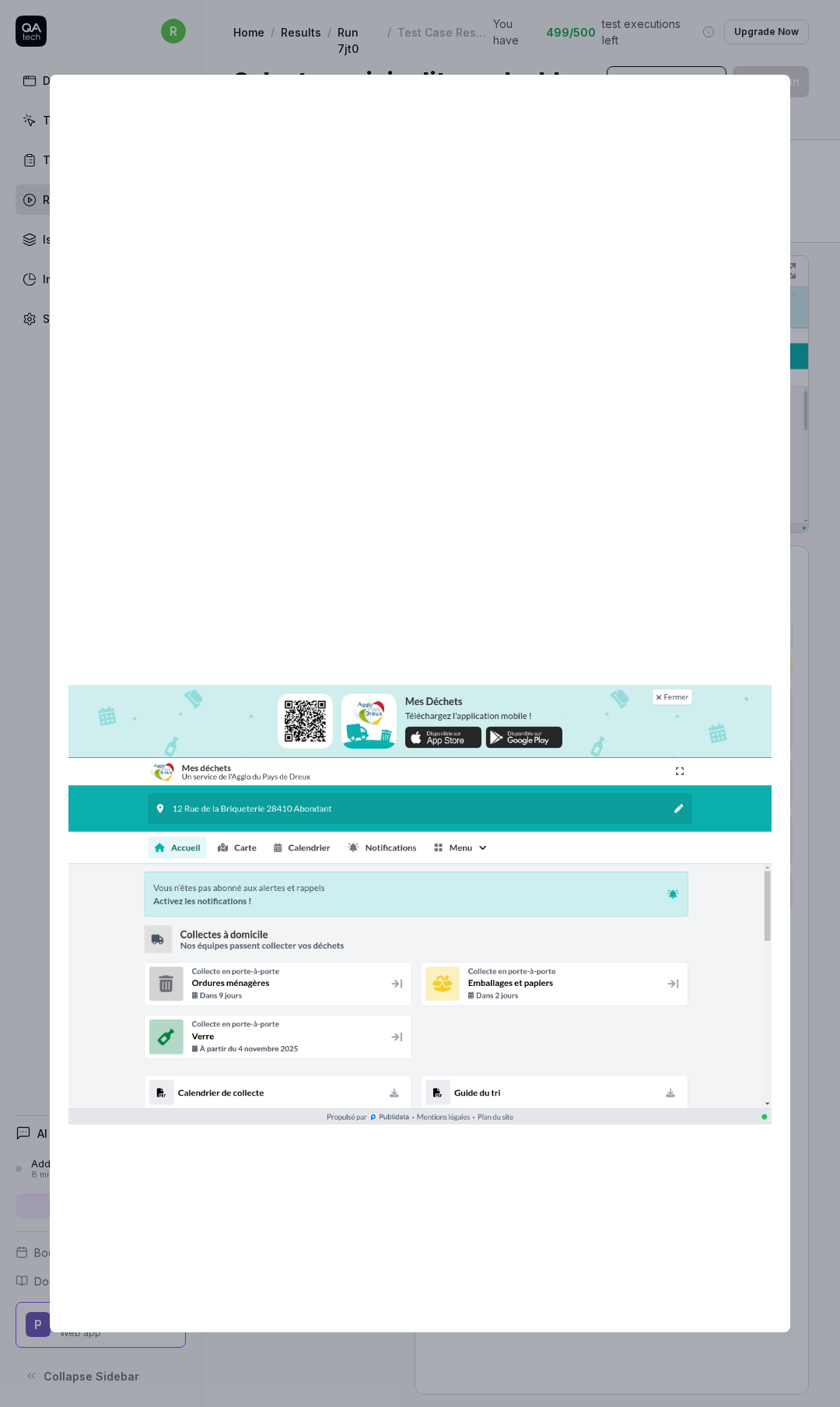
click at [344, 918] on img at bounding box center [420, 904] width 703 height 440
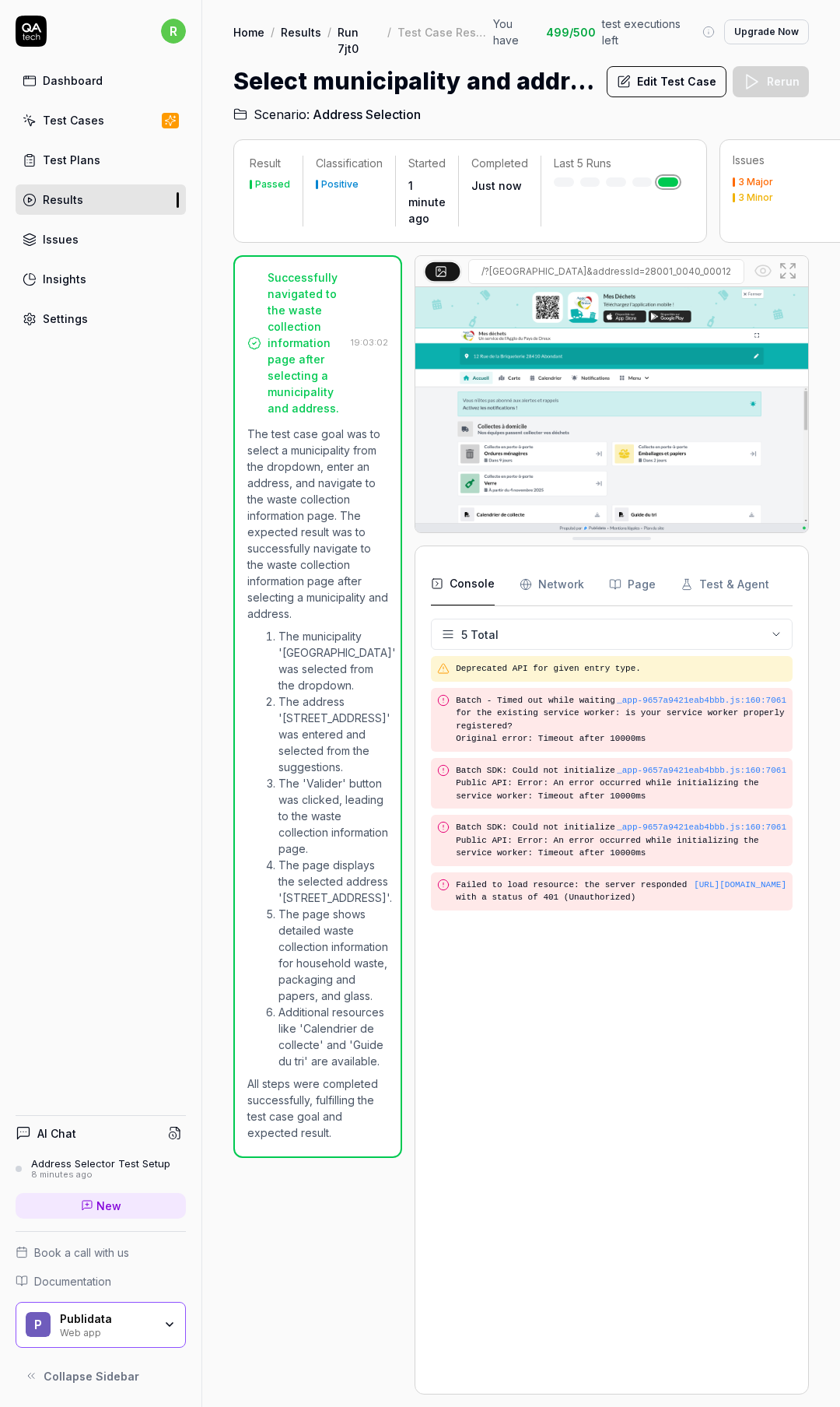
click at [289, 317] on div "Successfully navigated to the waste collection information page after selecting…" at bounding box center [306, 343] width 77 height 147
click at [74, 159] on div "Test Plans" at bounding box center [72, 160] width 57 height 16
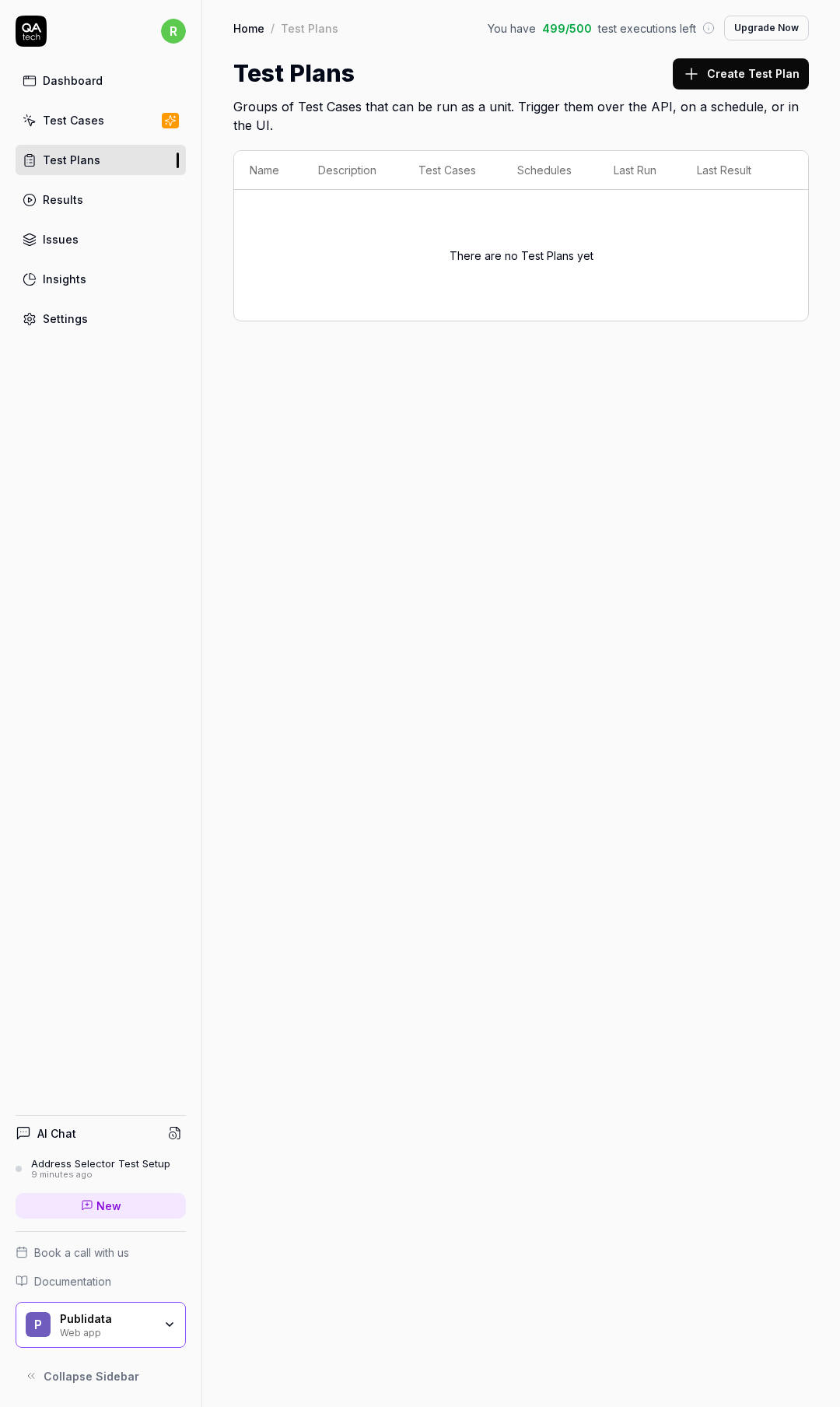
click at [82, 90] on link "Dashboard" at bounding box center [100, 80] width 171 height 30
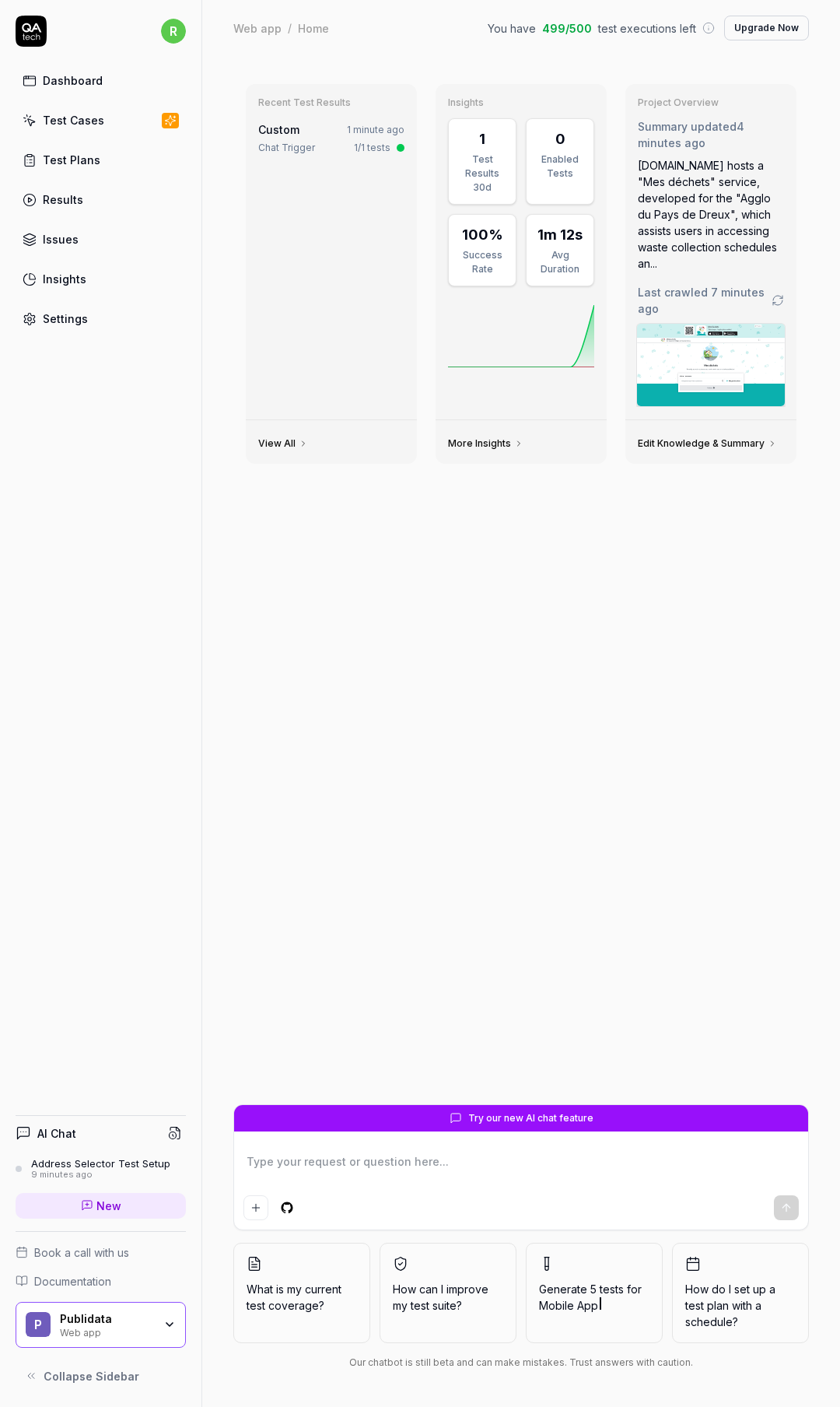
click at [295, 132] on span "Custom" at bounding box center [279, 130] width 41 height 14
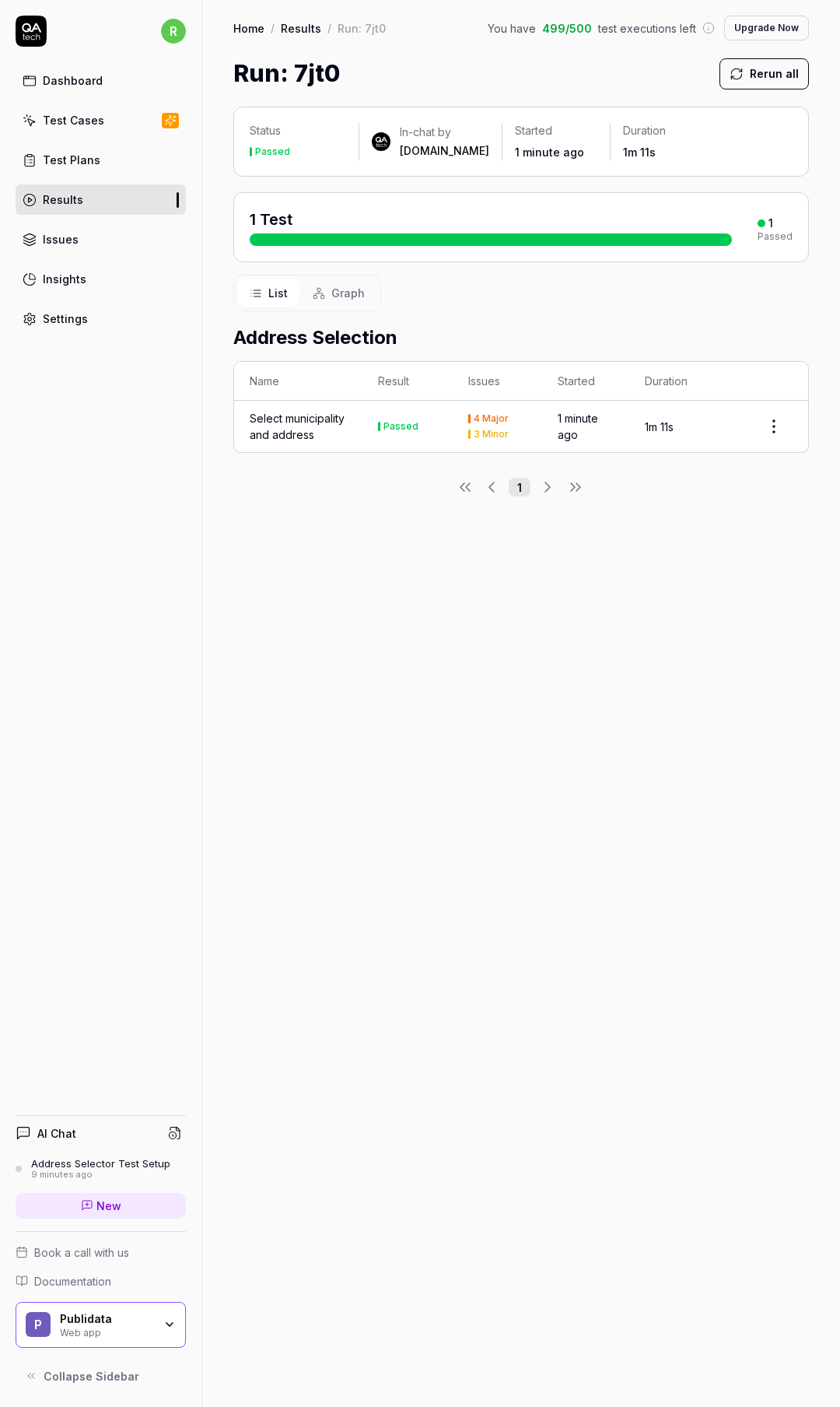
click at [412, 411] on td "Passed" at bounding box center [407, 426] width 89 height 52
click at [775, 424] on html "r Dashboard Test Cases Test Plans Results Issues Insights Settings AI Chat Addr…" at bounding box center [420, 704] width 840 height 1407
click at [685, 420] on html "r Dashboard Test Cases Test Plans Results Issues Insights Settings AI Chat Addr…" at bounding box center [420, 704] width 840 height 1407
click at [496, 420] on div "4 Major" at bounding box center [490, 418] width 35 height 9
click at [493, 440] on td "4 Major 3 Minor" at bounding box center [497, 426] width 89 height 52
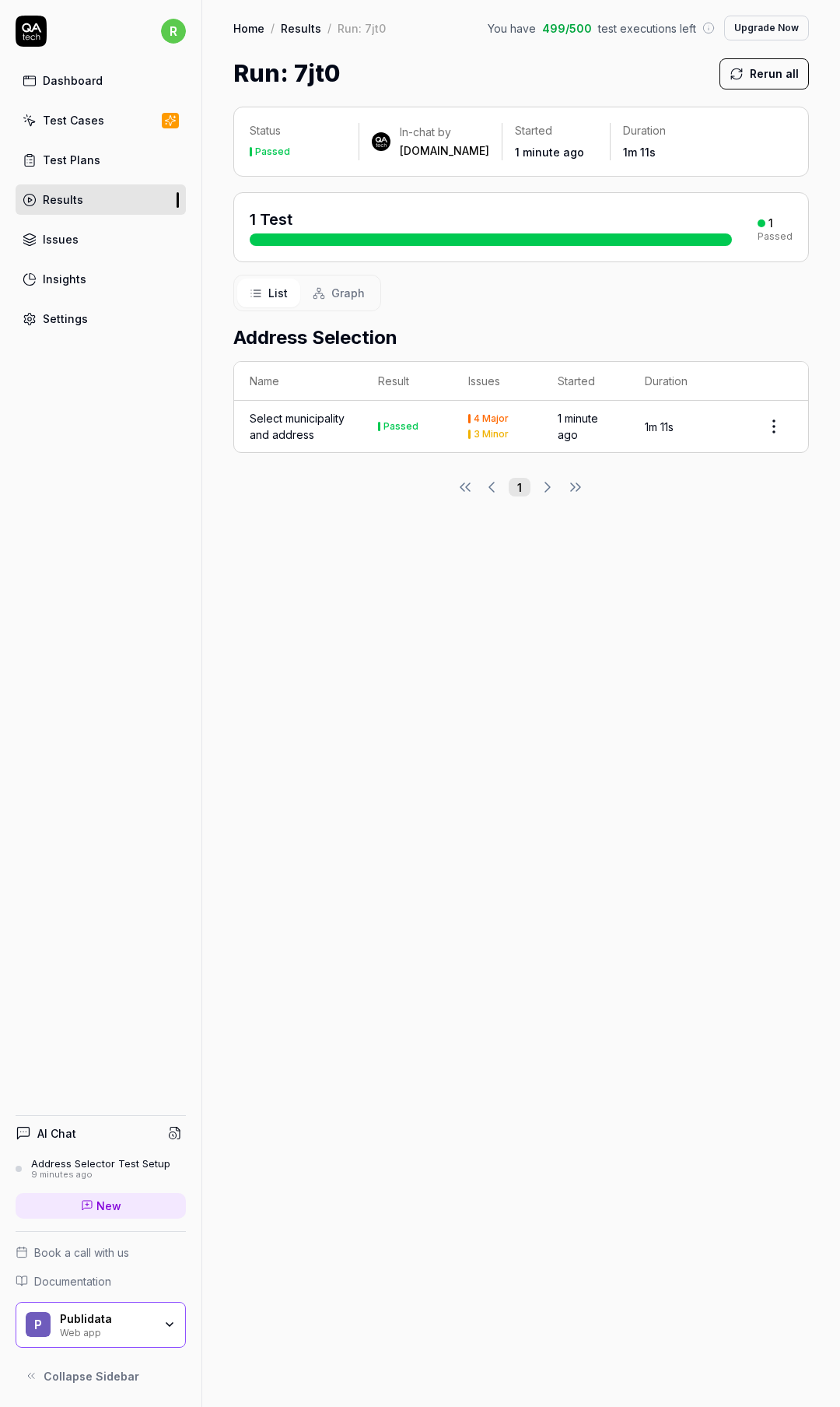
click at [333, 295] on span "Graph" at bounding box center [349, 292] width 34 height 16
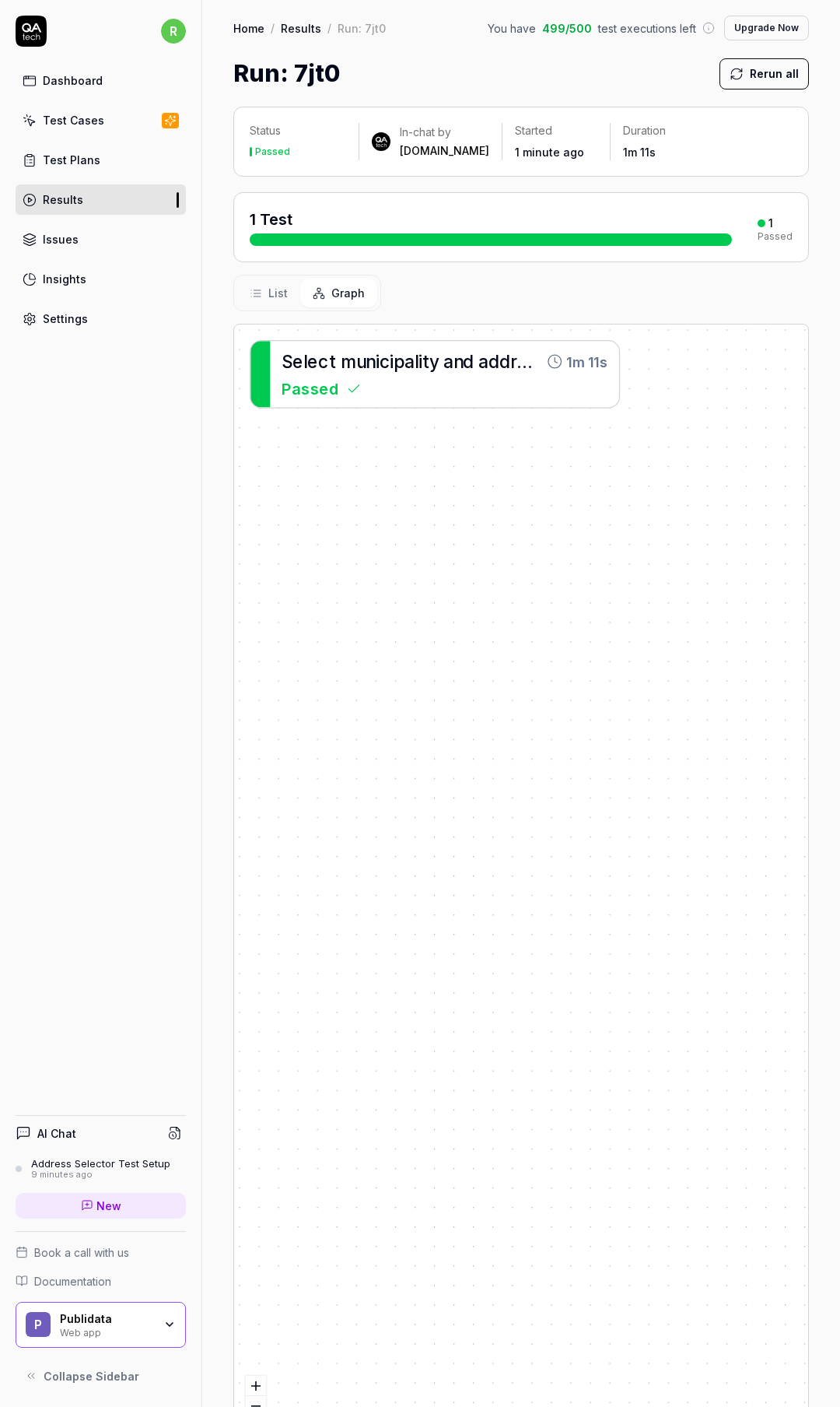
click at [390, 382] on div "Passed" at bounding box center [445, 388] width 326 height 24
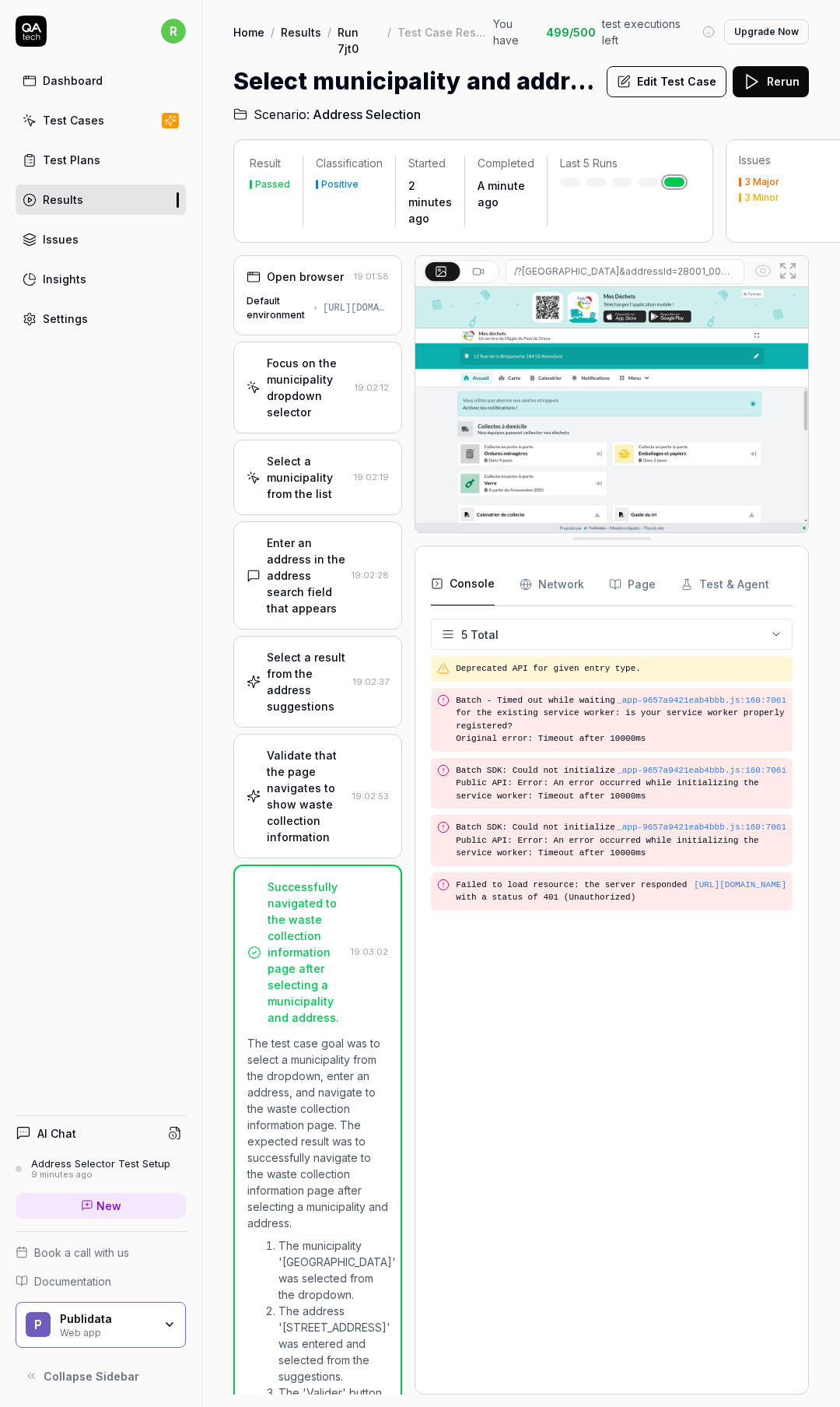
click at [311, 383] on div "Focus on the municipality dropdown selector" at bounding box center [307, 387] width 82 height 65
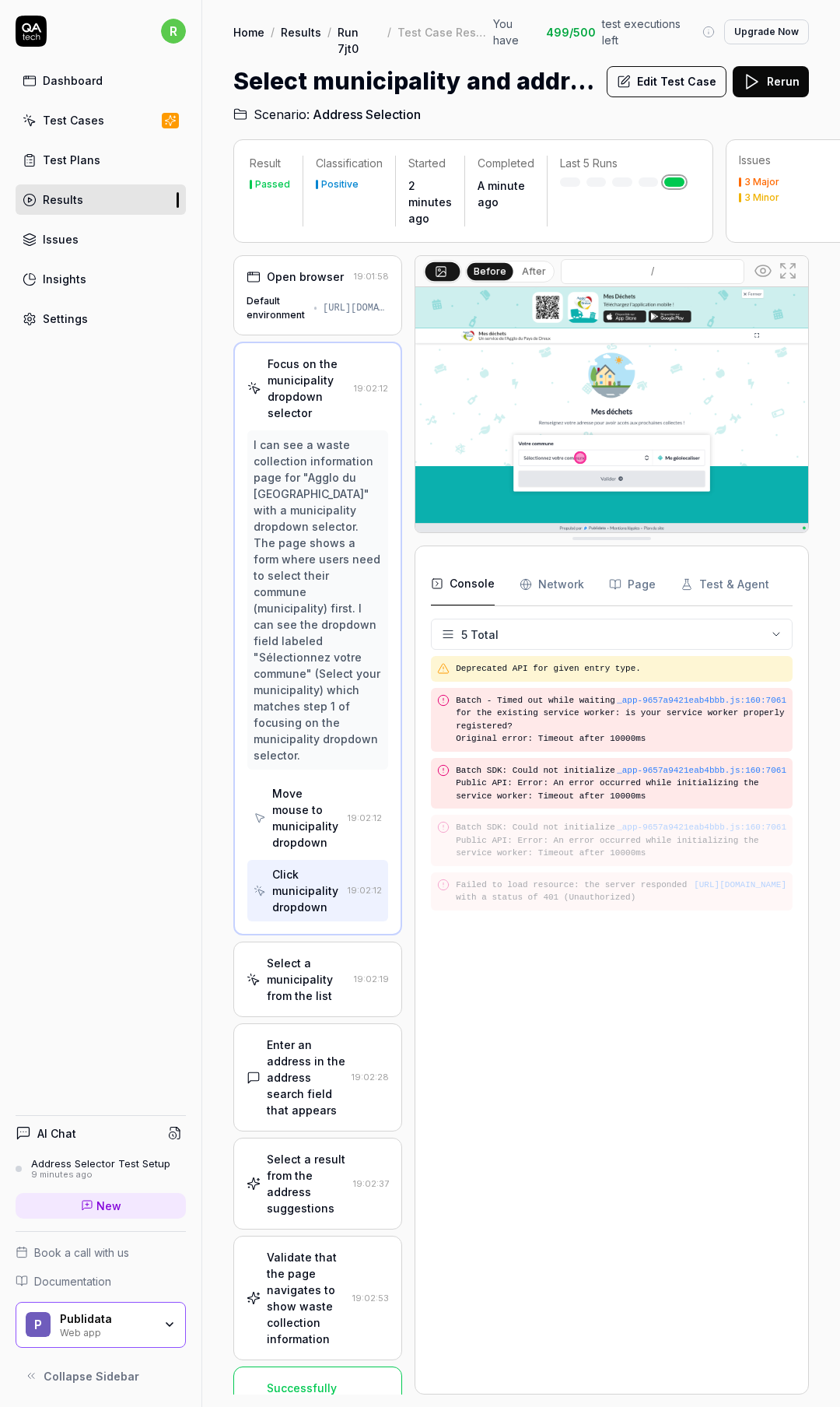
click at [312, 313] on div "Default environment [URL][DOMAIN_NAME]" at bounding box center [317, 307] width 143 height 28
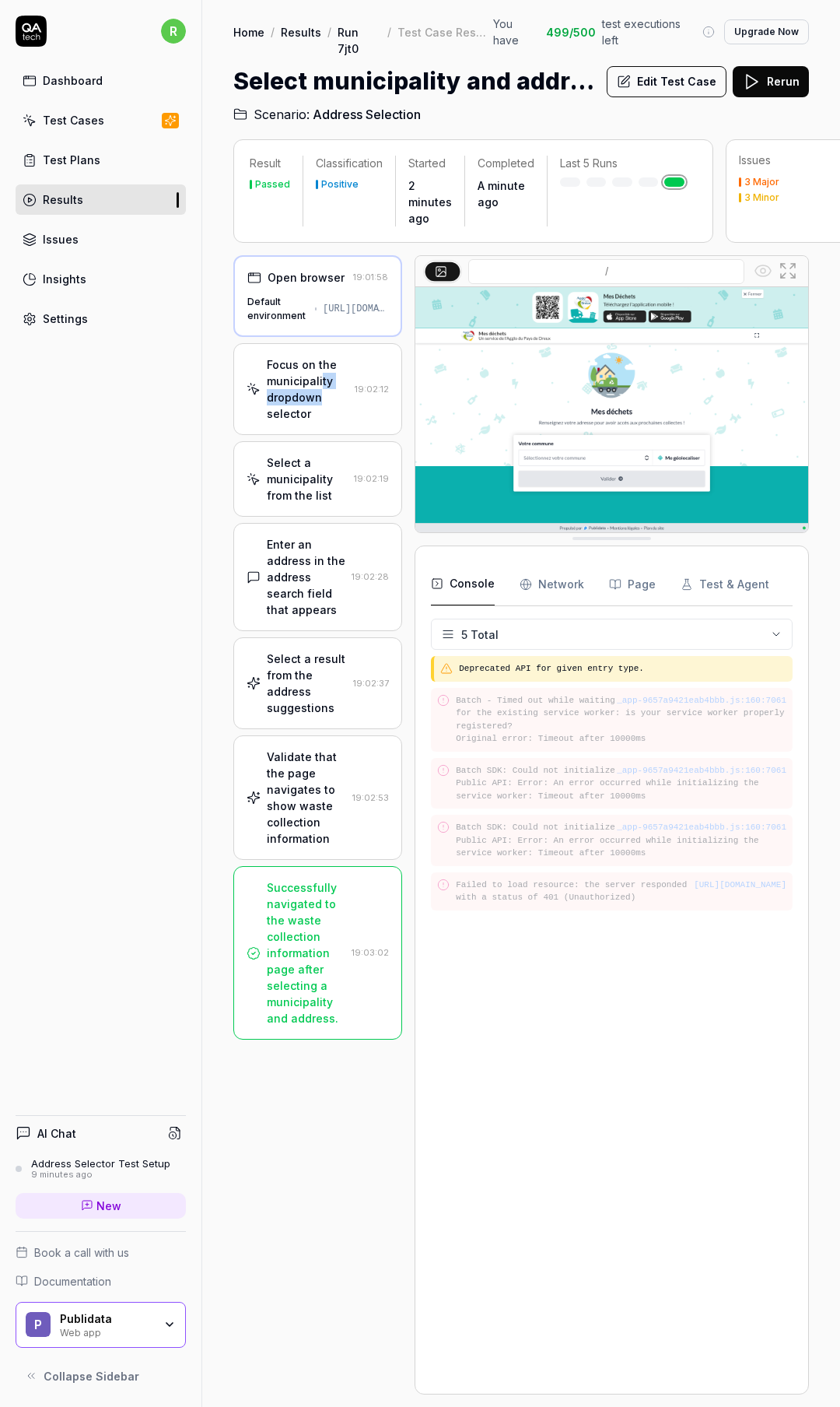
click at [319, 382] on div "Focus on the municipality dropdown selector" at bounding box center [307, 388] width 82 height 65
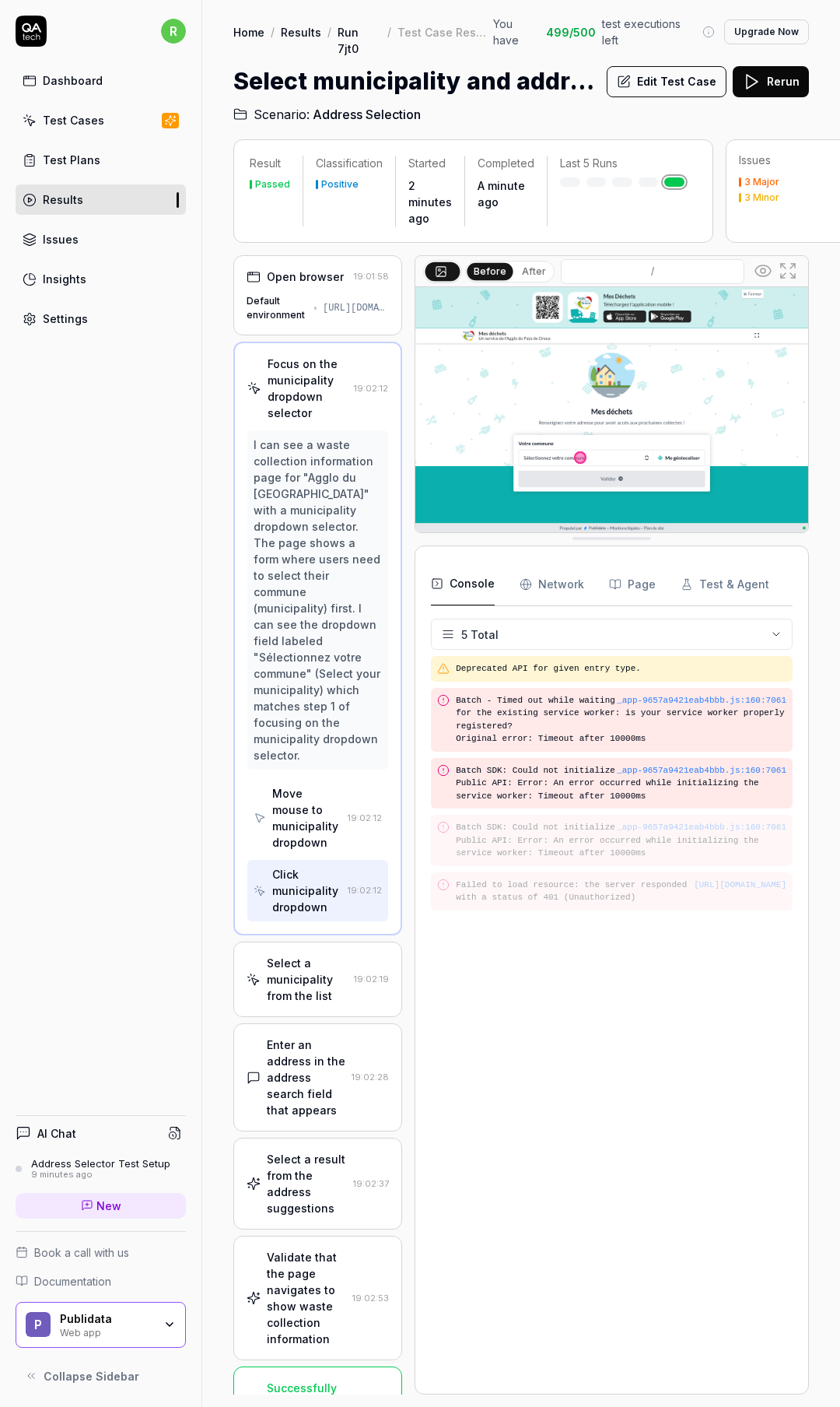
click at [322, 990] on div "Select a municipality from the list" at bounding box center [307, 980] width 81 height 49
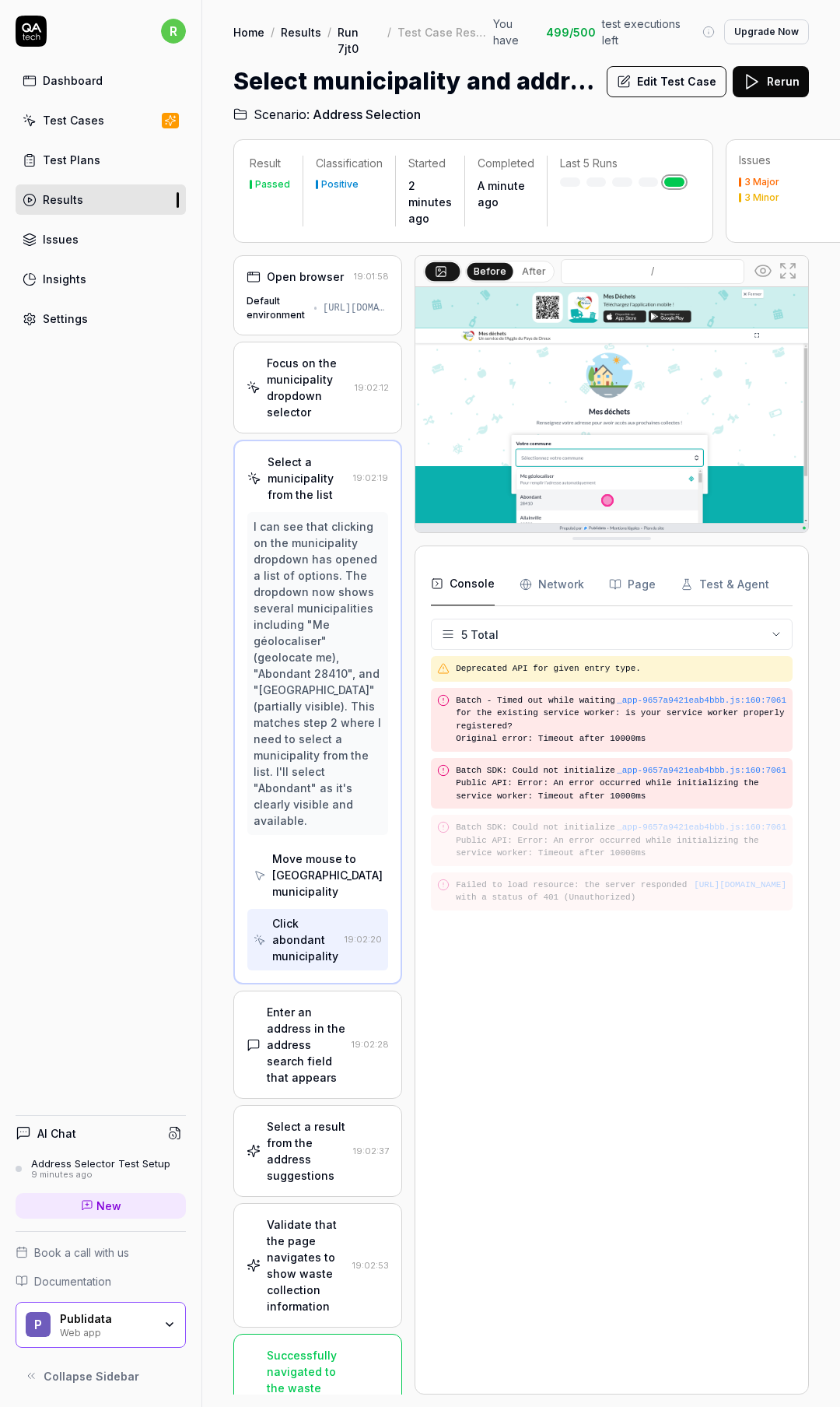
click at [304, 1083] on div "Enter an address in the address search field that appears" at bounding box center [306, 1045] width 79 height 82
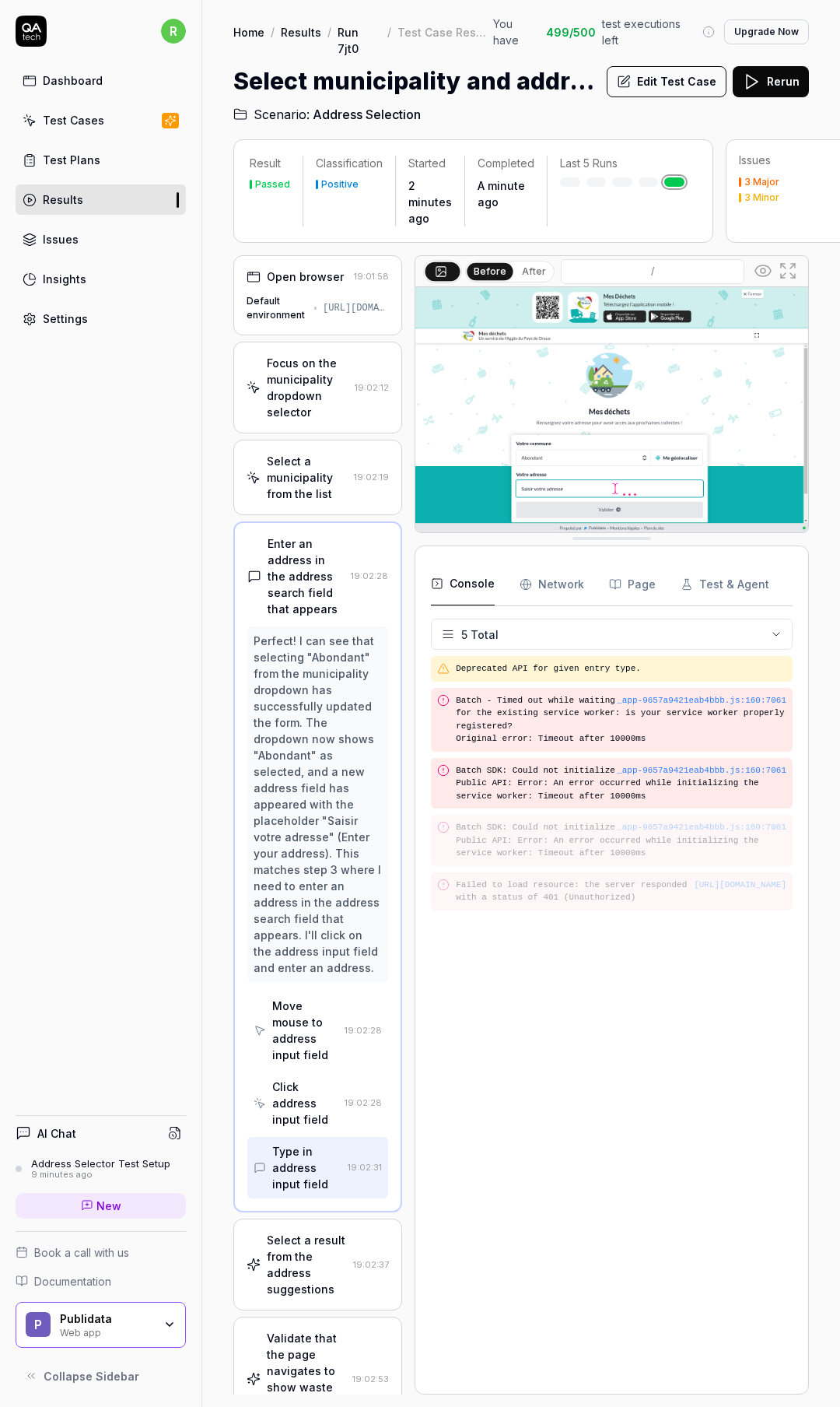
click at [313, 1127] on div "Click address input field" at bounding box center [306, 1103] width 66 height 49
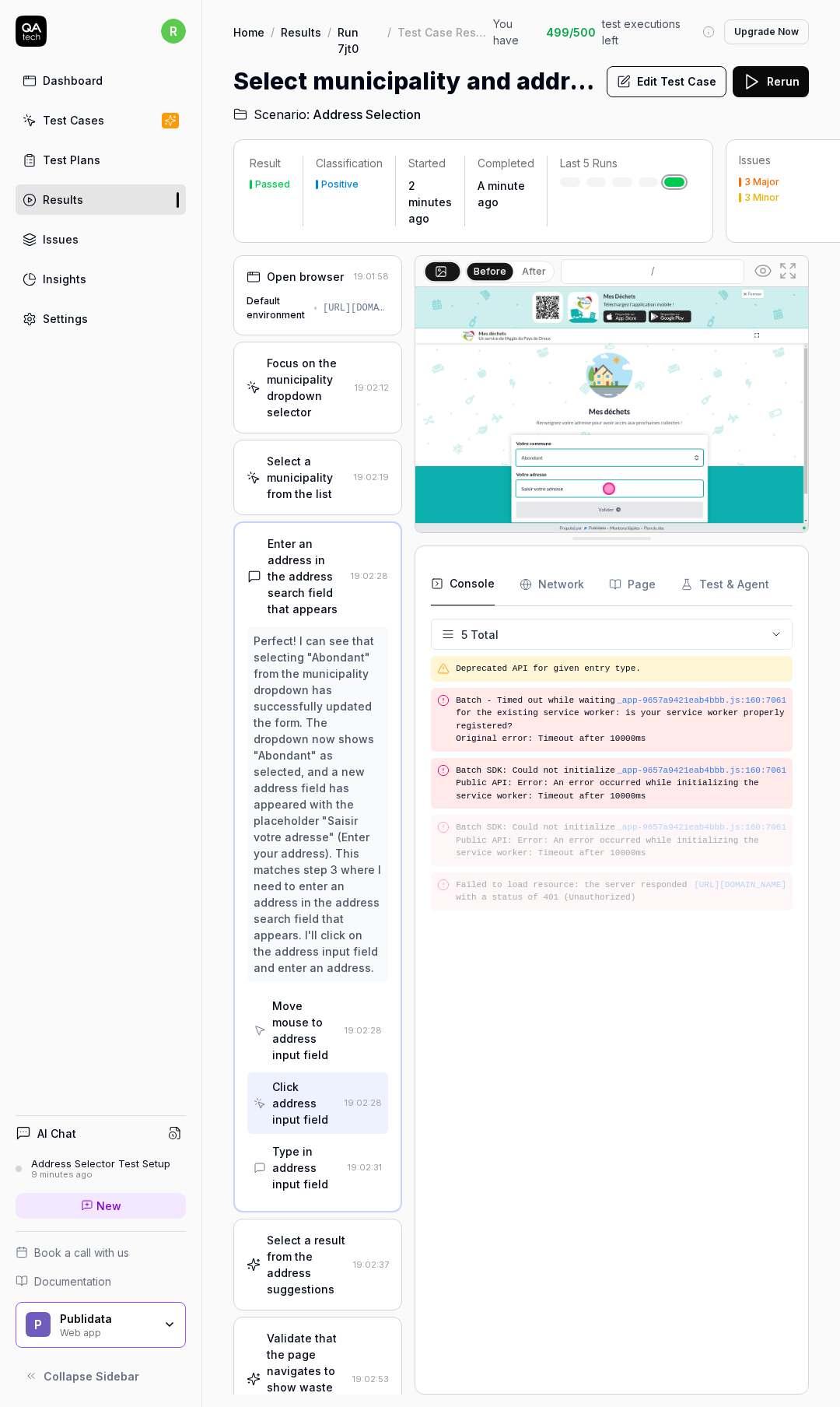
click at [312, 1063] on div "Move mouse to address input field" at bounding box center [306, 1029] width 66 height 65
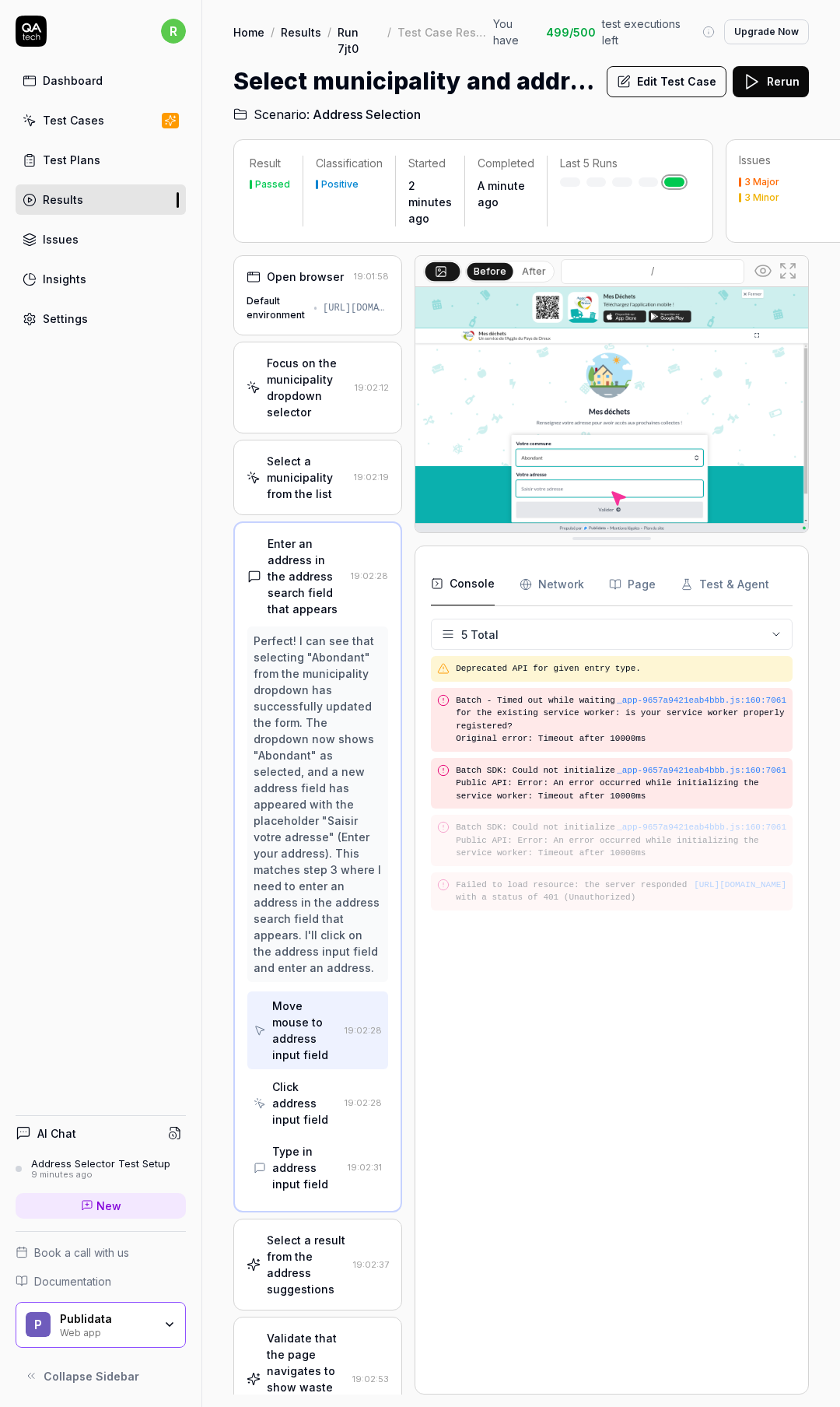
click at [312, 1127] on div "Click address input field" at bounding box center [306, 1103] width 66 height 49
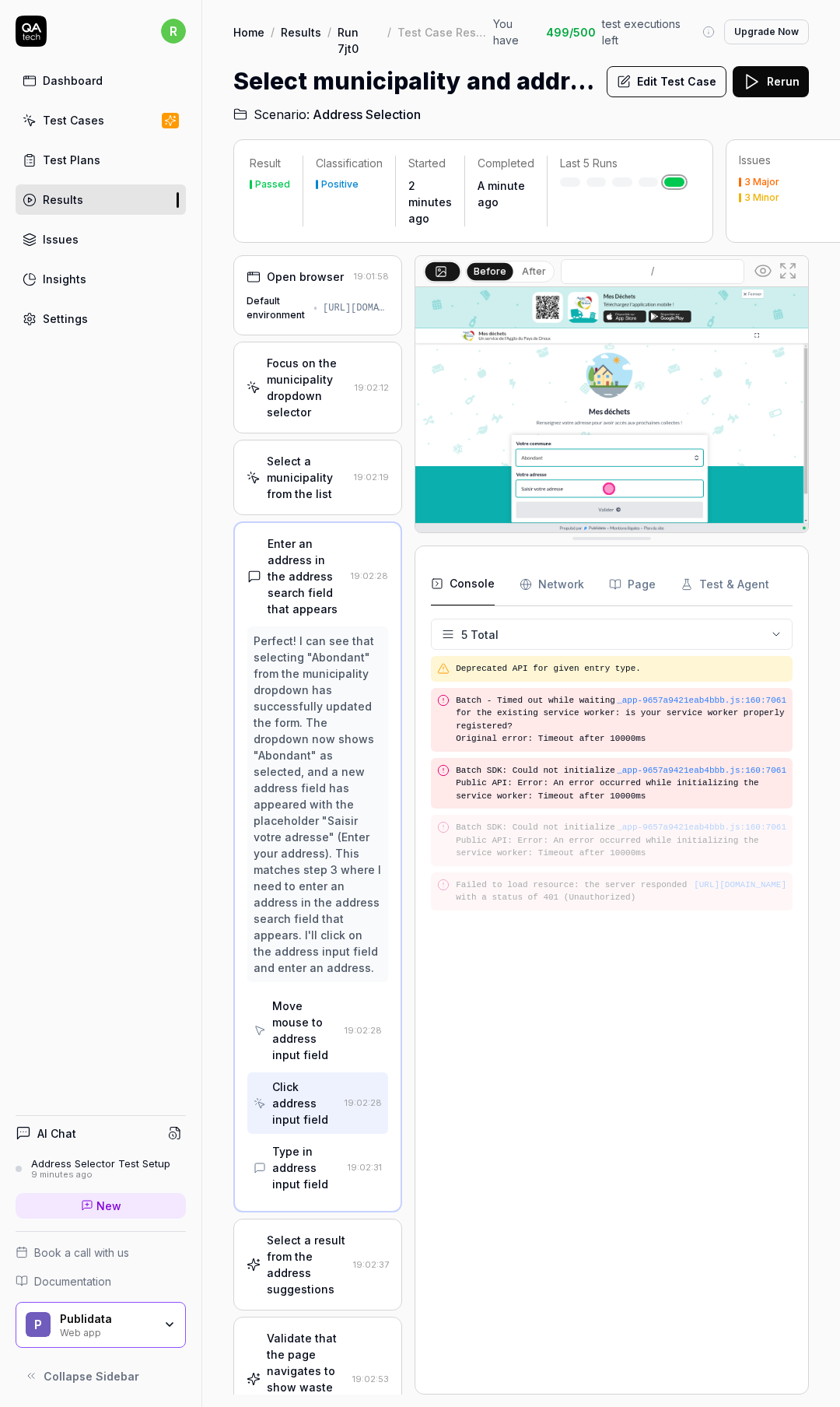
click at [314, 1171] on div "Type in address input field" at bounding box center [307, 1168] width 69 height 49
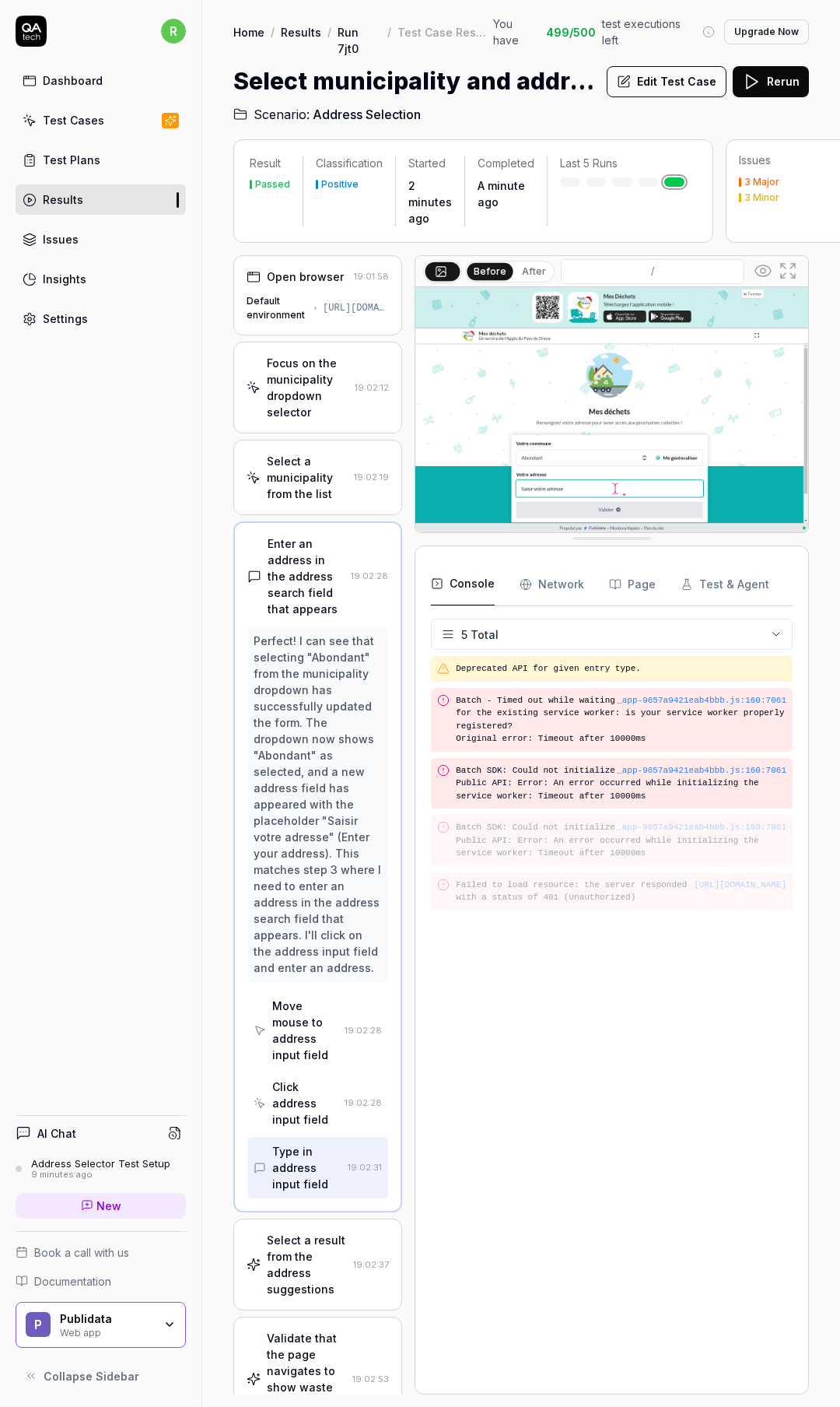
click at [326, 1273] on div "Select a result from the address suggestions" at bounding box center [306, 1264] width 80 height 65
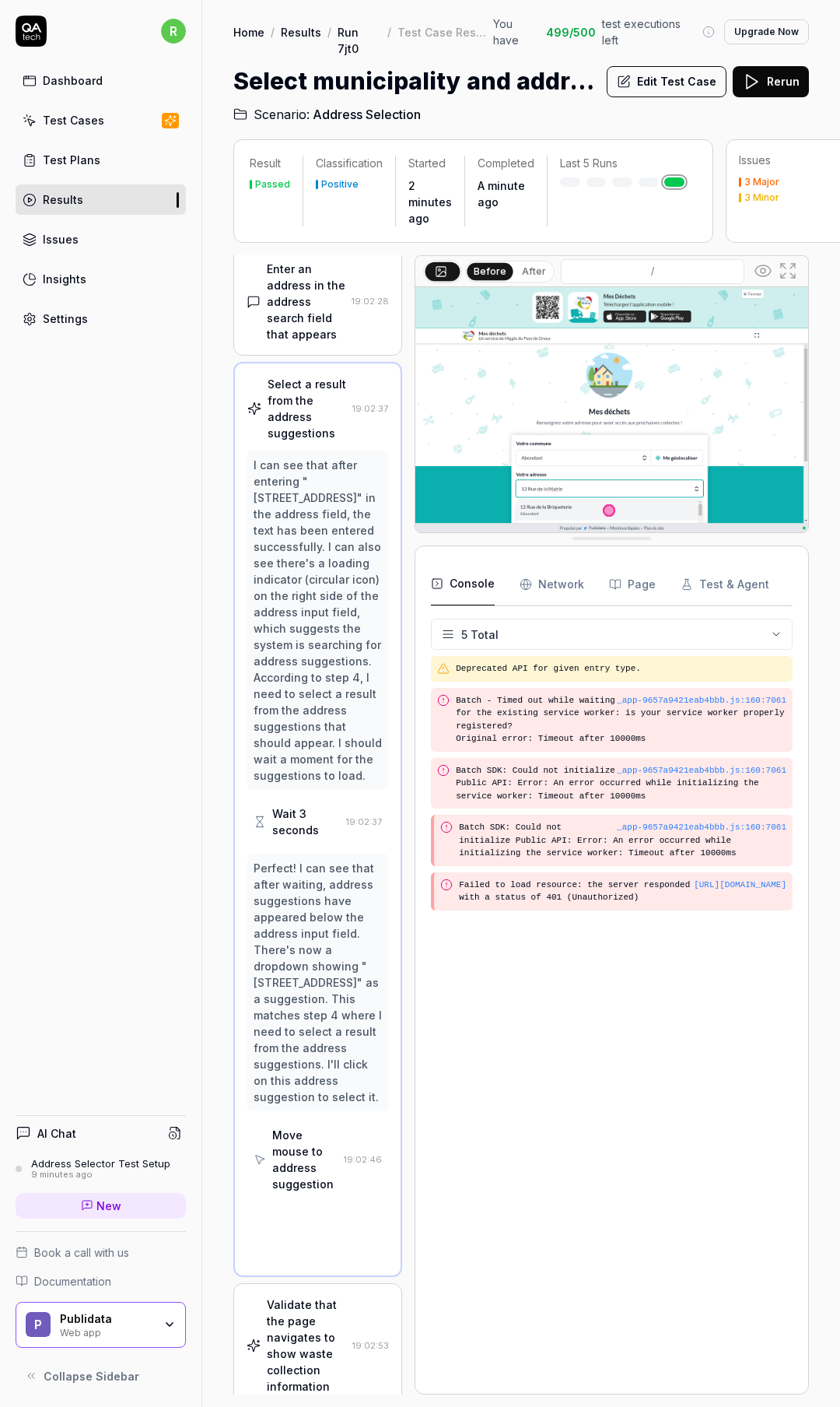
scroll to position [274, 0]
click at [310, 1192] on div "Move mouse to address suggestion" at bounding box center [305, 1158] width 65 height 65
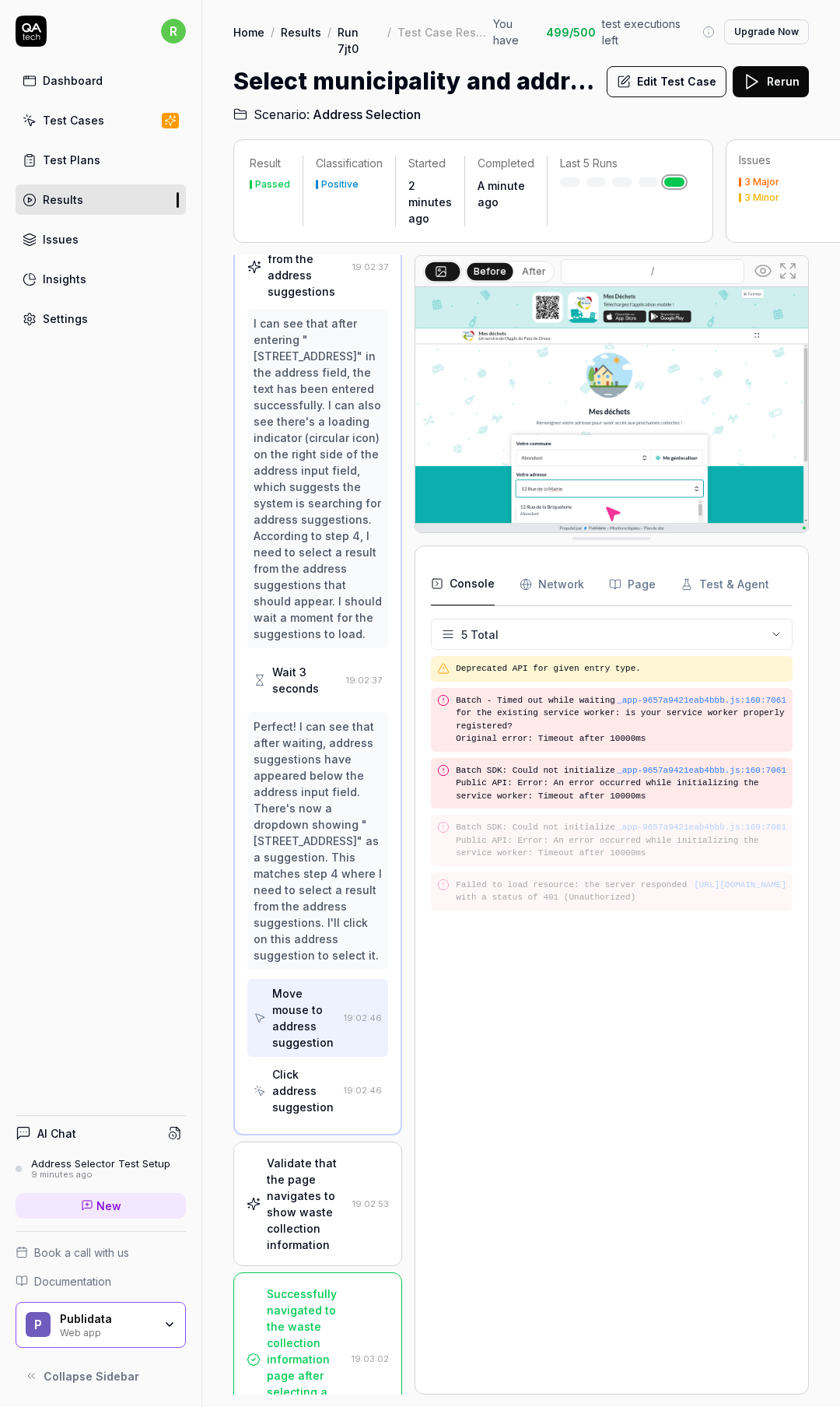
scroll to position [428, 0]
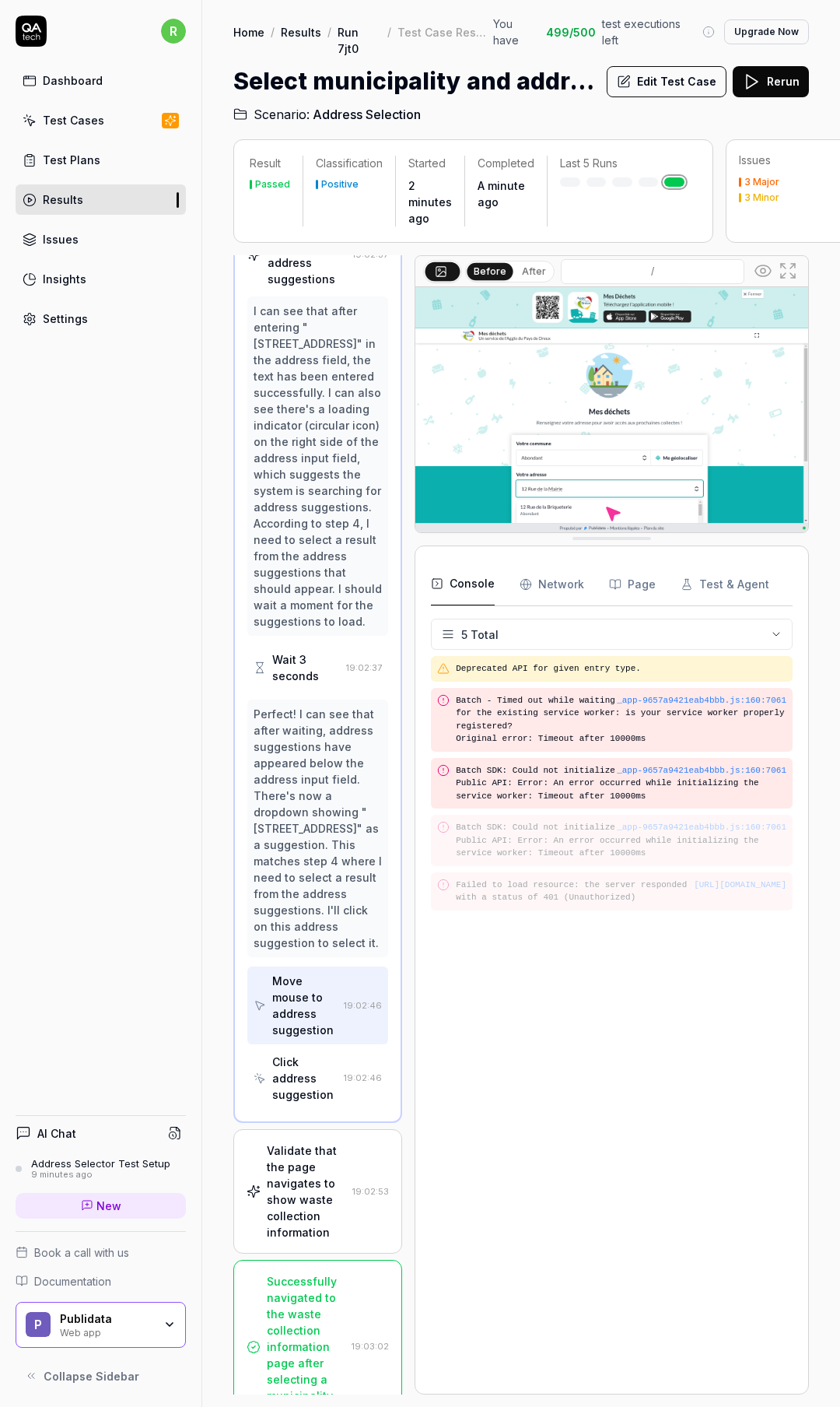
click at [311, 1103] on div "Click address suggestion" at bounding box center [305, 1078] width 65 height 49
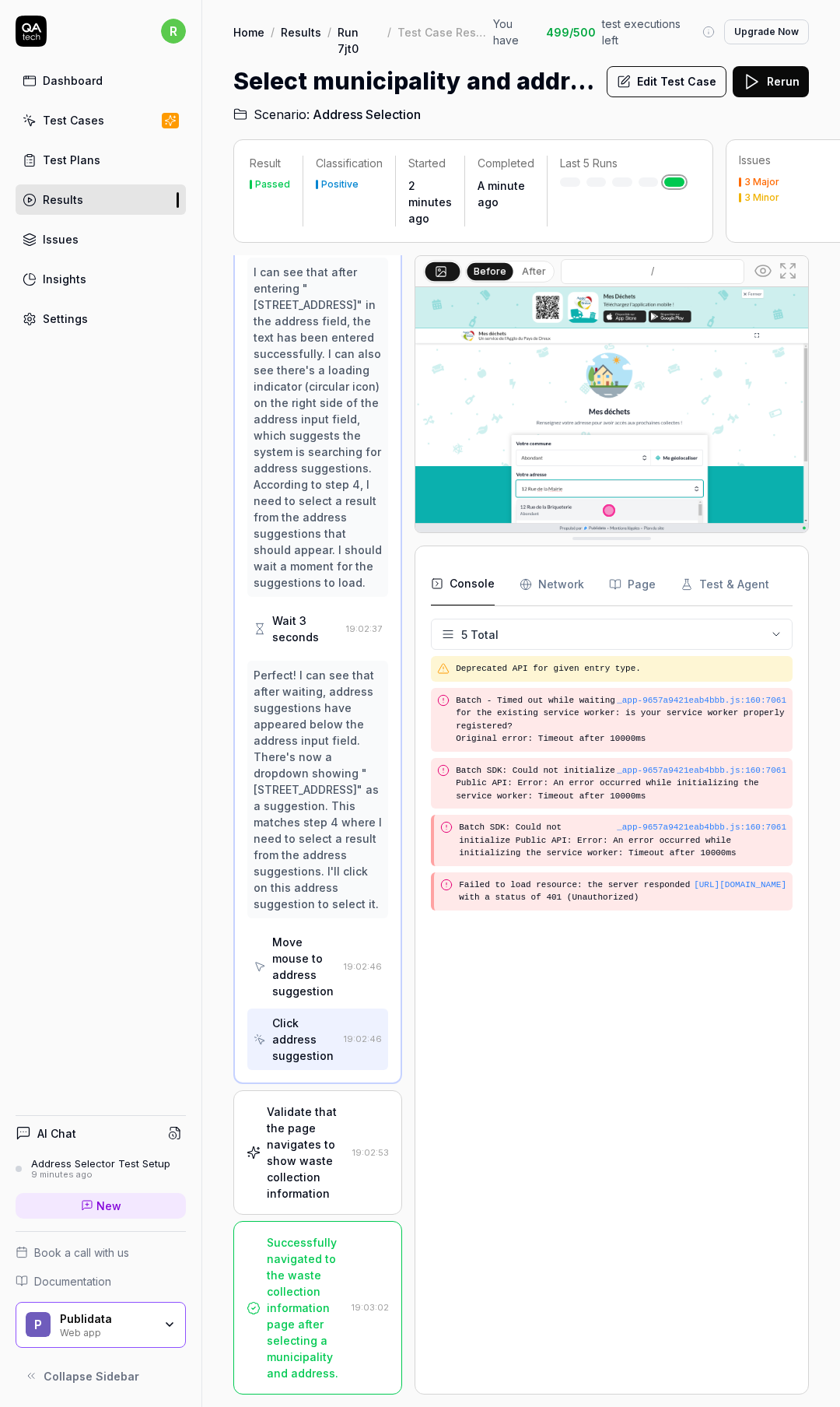
click at [307, 1153] on div "Validate that the page navigates to show waste collection information" at bounding box center [306, 1153] width 79 height 98
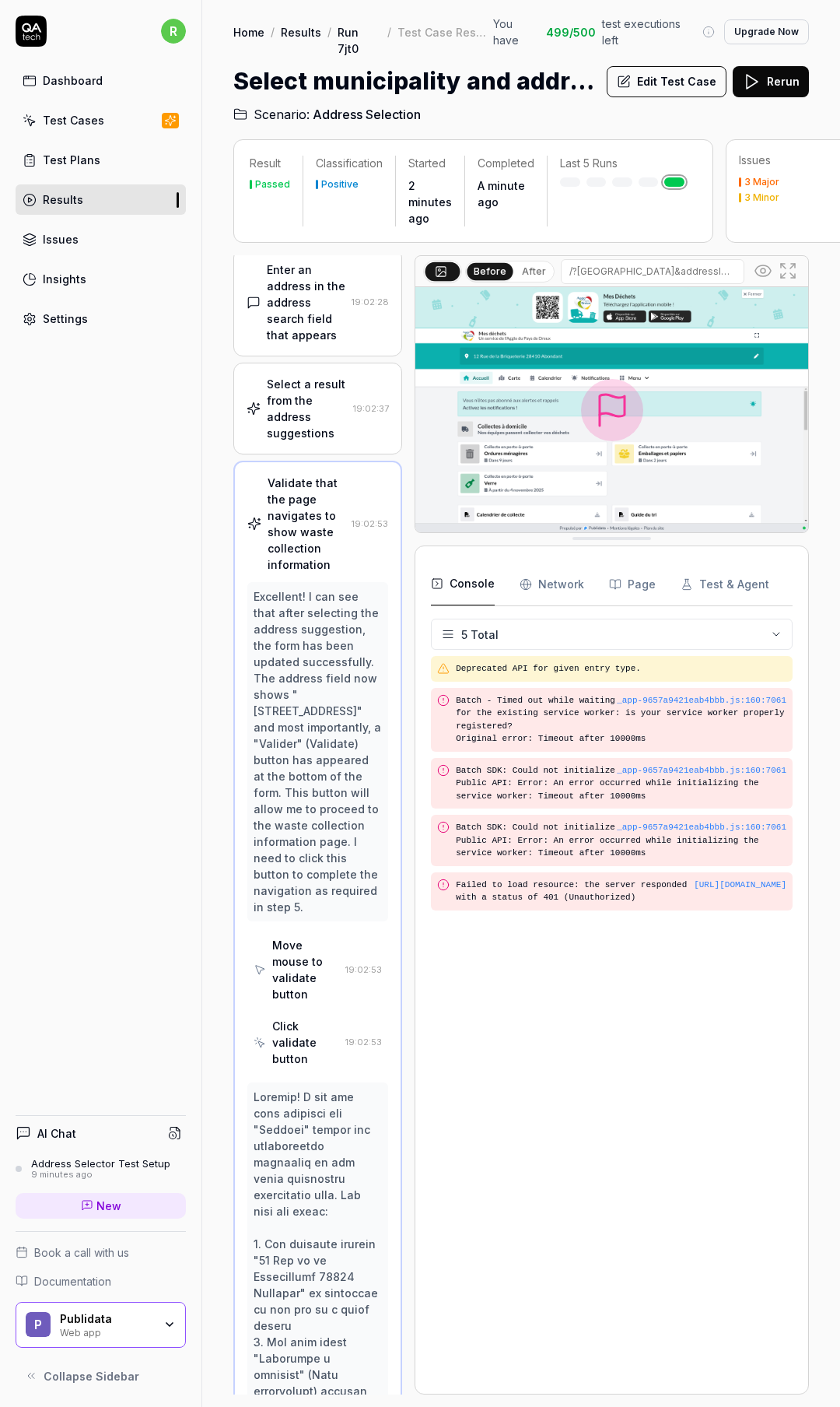
scroll to position [0, 0]
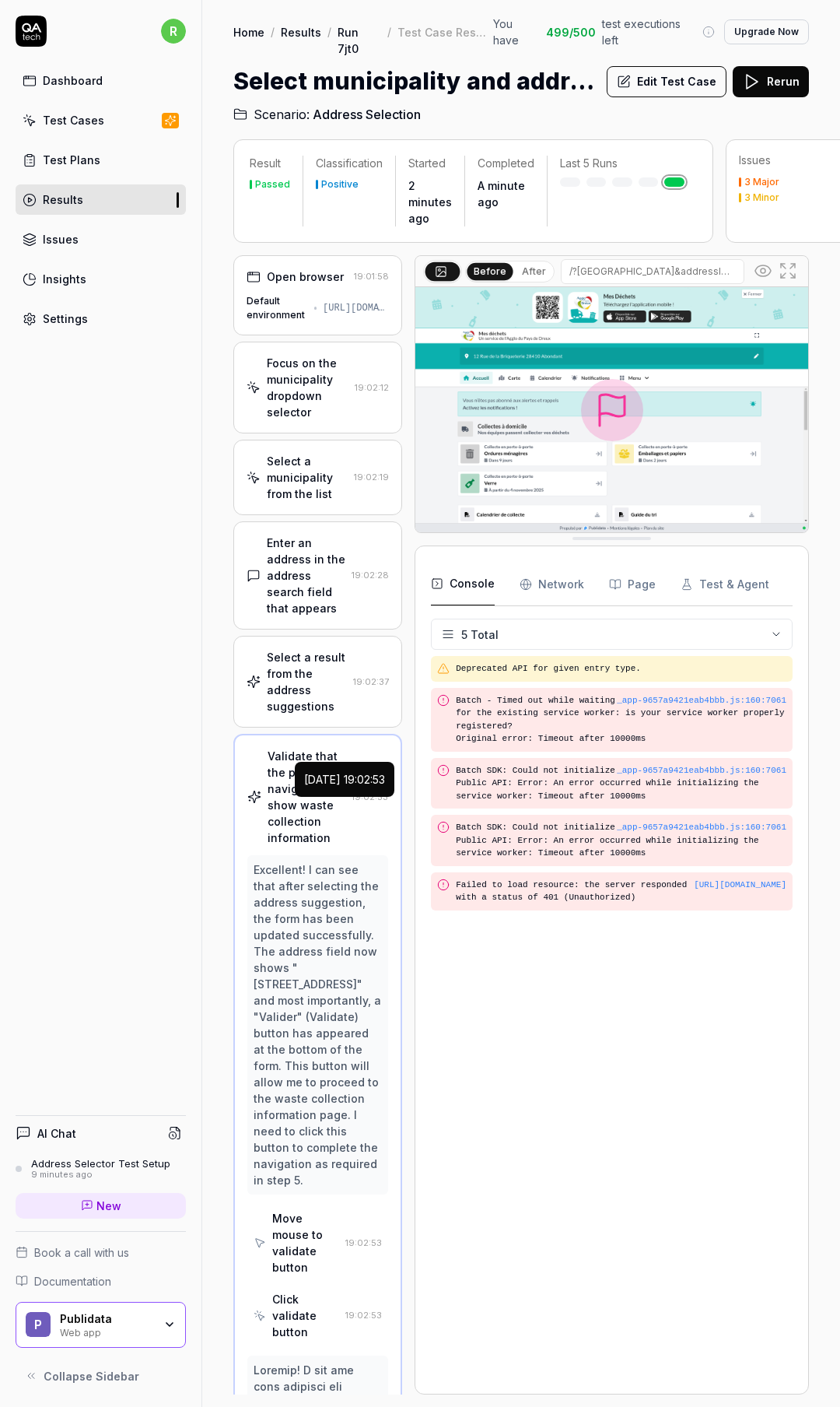
click at [358, 779] on div "[DATE] 19:02:53" at bounding box center [344, 779] width 81 height 16
click at [285, 777] on div "Validate that the page navigates to show waste collection information" at bounding box center [306, 797] width 78 height 98
click at [538, 269] on button "After" at bounding box center [534, 271] width 36 height 17
click at [494, 263] on button "Before" at bounding box center [490, 271] width 45 height 17
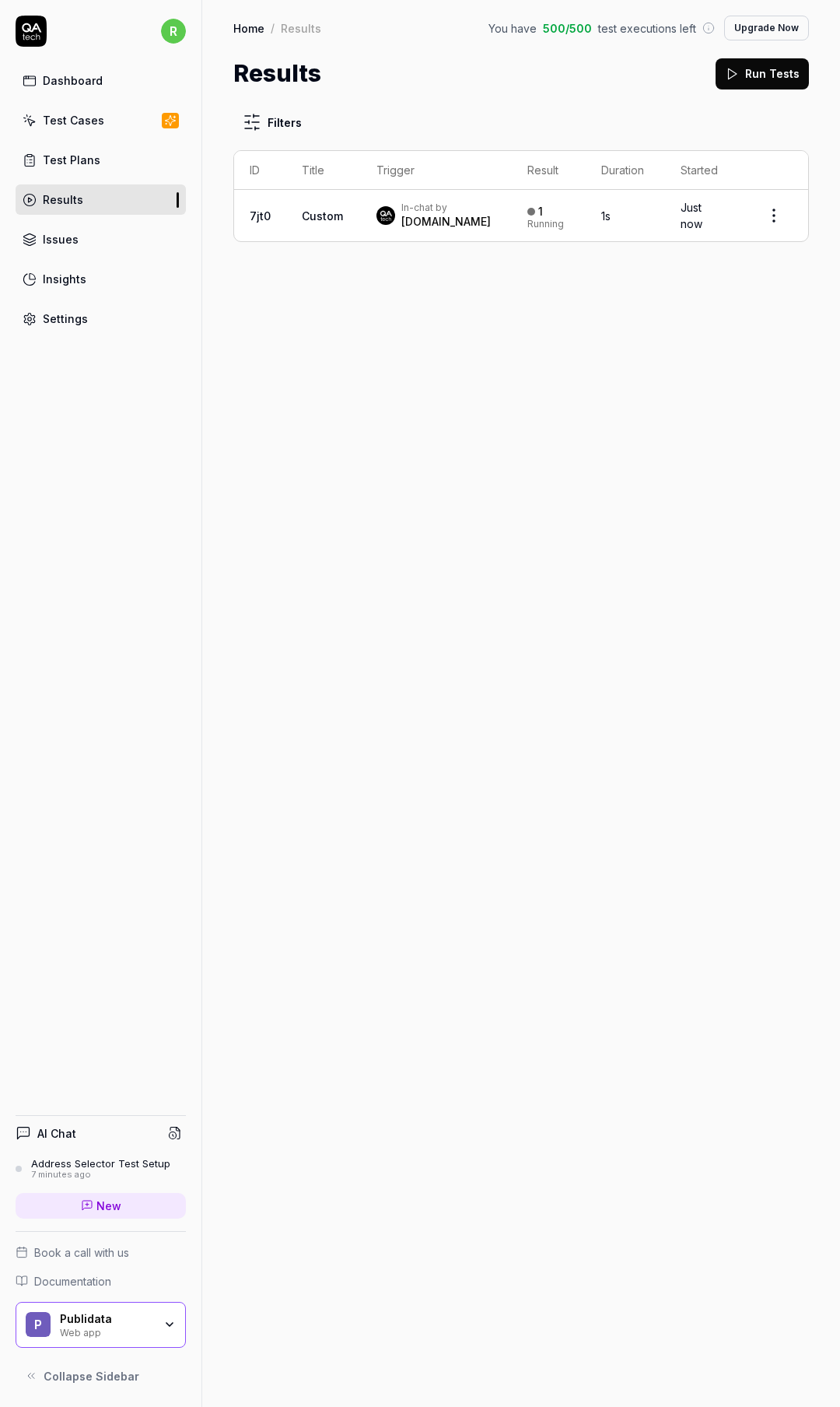
click at [474, 225] on td "In-chat by [DOMAIN_NAME]" at bounding box center [436, 215] width 151 height 52
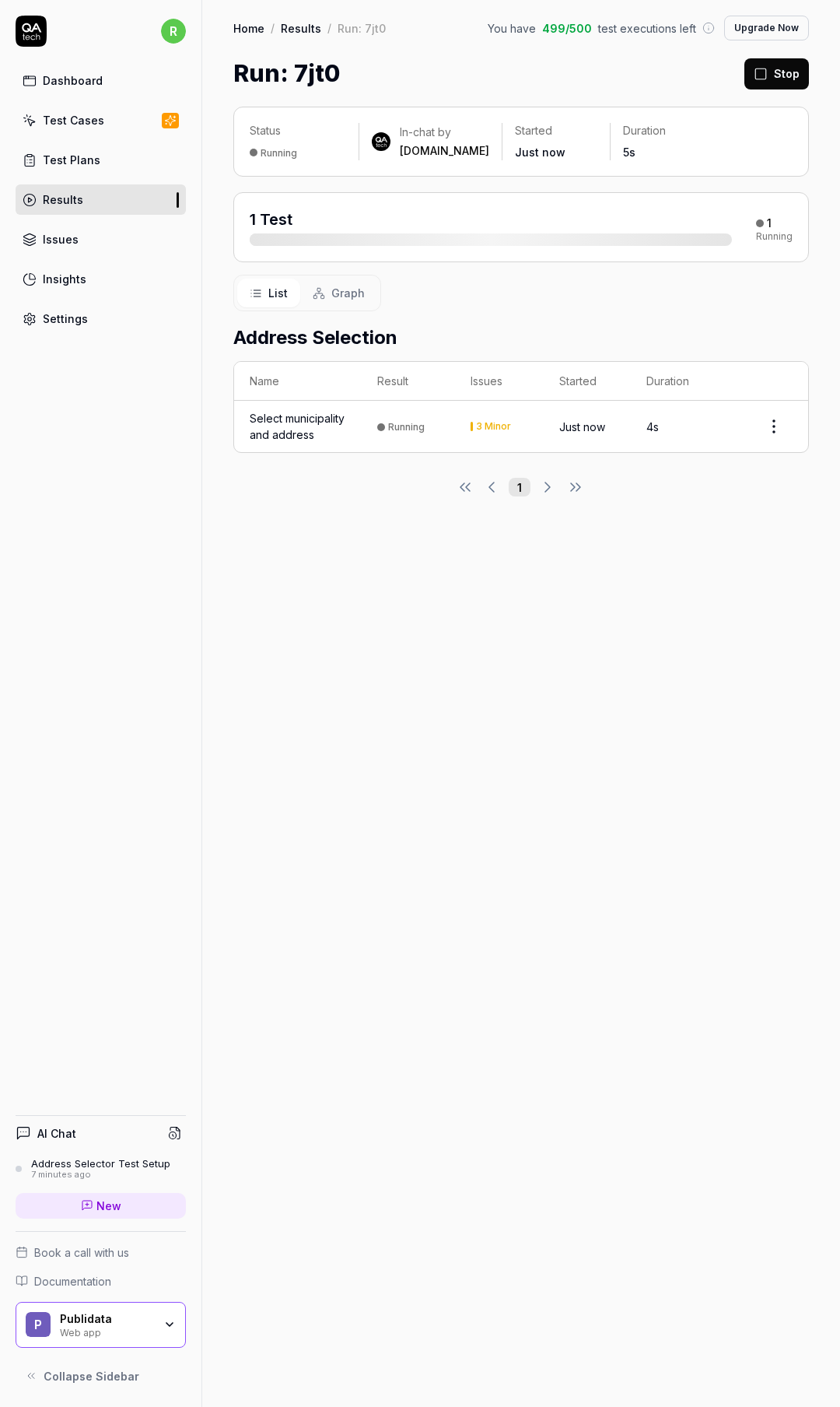
click at [445, 433] on td "Running" at bounding box center [409, 426] width 94 height 52
click at [770, 422] on html "r Dashboard Test Cases Test Plans Results Issues Insights Settings AI Chat Addr…" at bounding box center [420, 704] width 840 height 1407
click at [771, 421] on html "r Dashboard Test Cases Test Plans Results Issues Insights Settings AI Chat Addr…" at bounding box center [420, 704] width 840 height 1407
click at [87, 126] on div "Test Cases" at bounding box center [73, 120] width 62 height 16
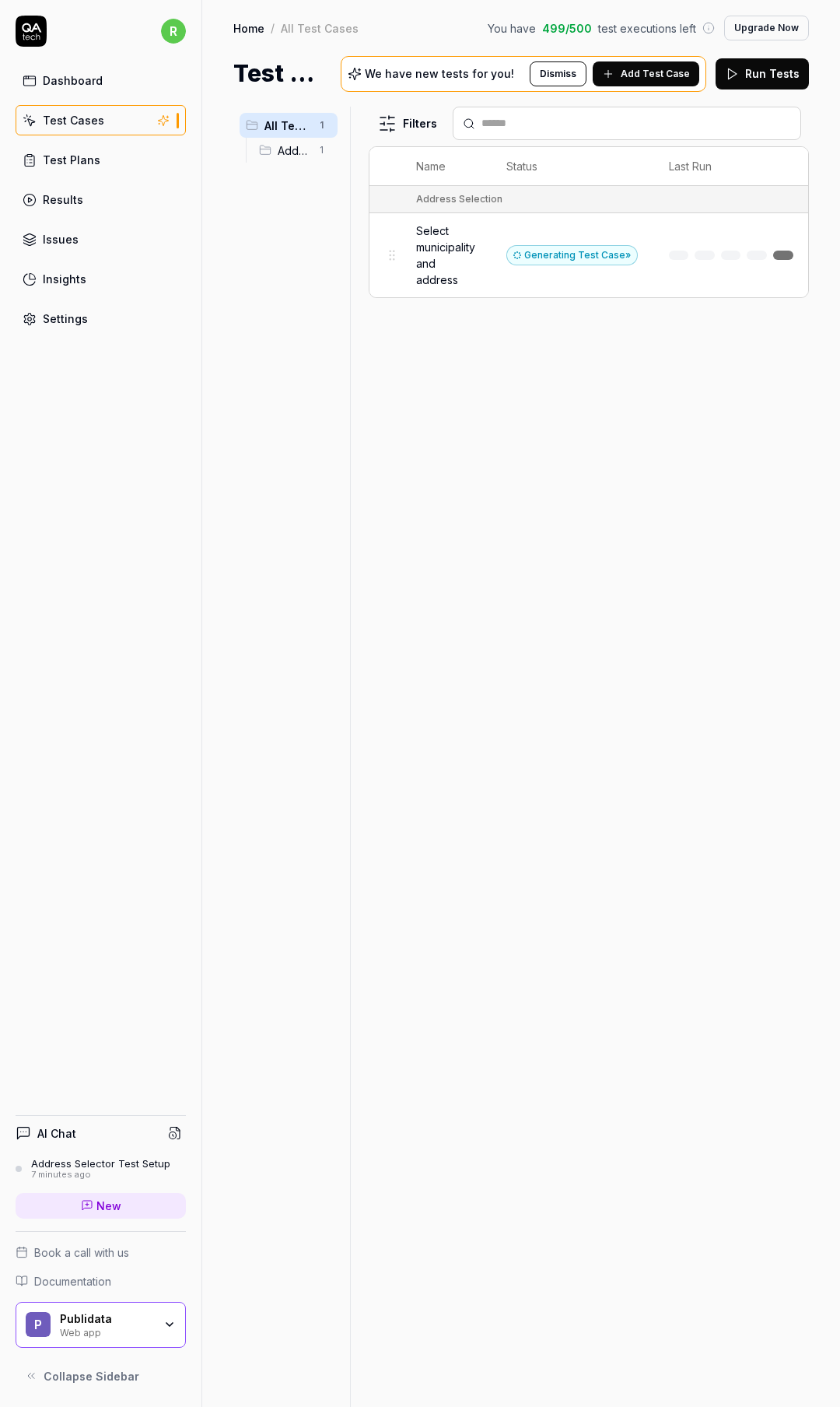
click at [282, 155] on span "Address Selection" at bounding box center [294, 150] width 32 height 16
click at [274, 120] on span "All Test Cases" at bounding box center [286, 125] width 45 height 16
click at [86, 249] on link "Issues" at bounding box center [100, 239] width 171 height 30
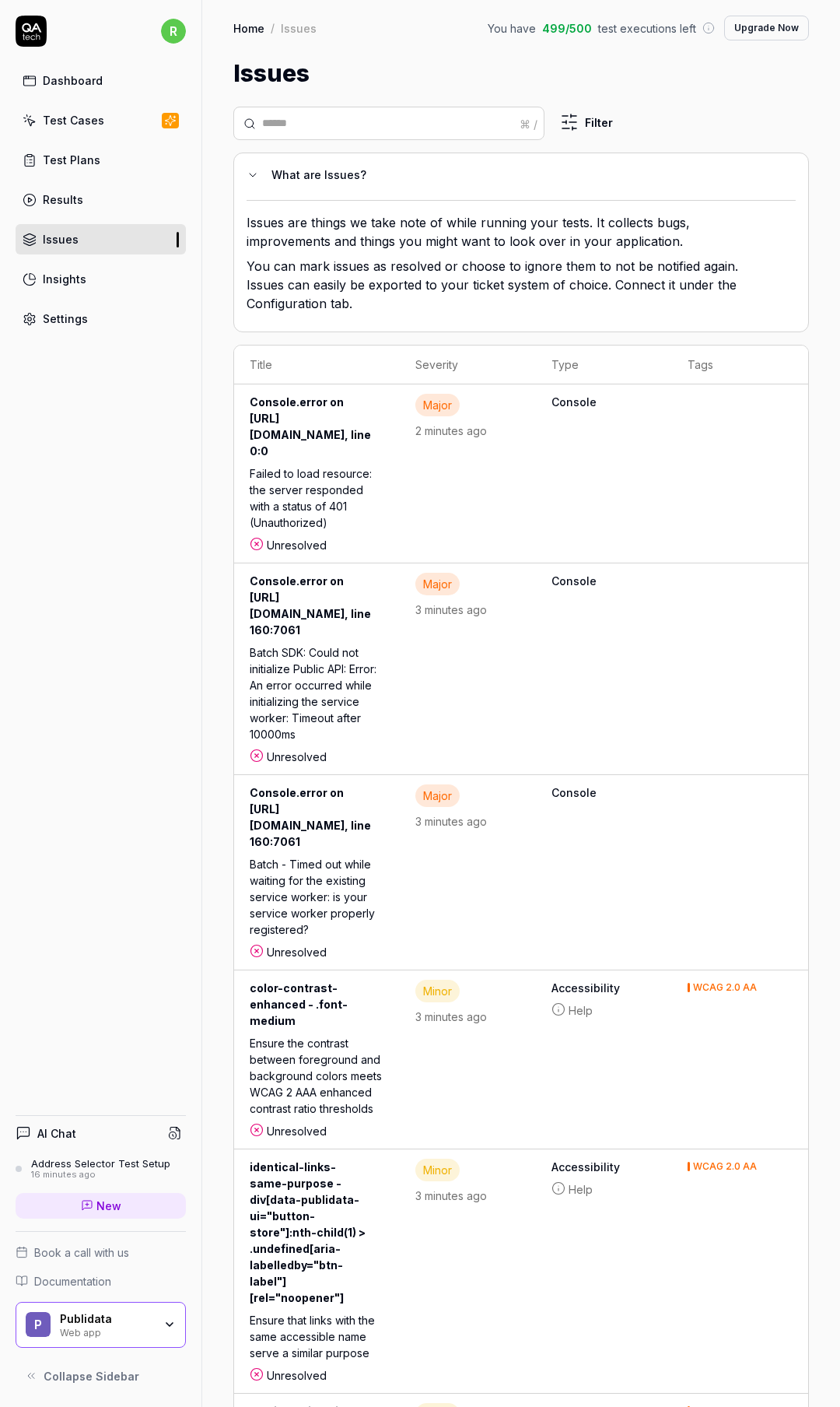
click at [121, 729] on div "r Dashboard Test Cases Test Plans Results Issues Insights Settings AI Chat Addr…" at bounding box center [101, 704] width 203 height 1407
